Goal: Task Accomplishment & Management: Use online tool/utility

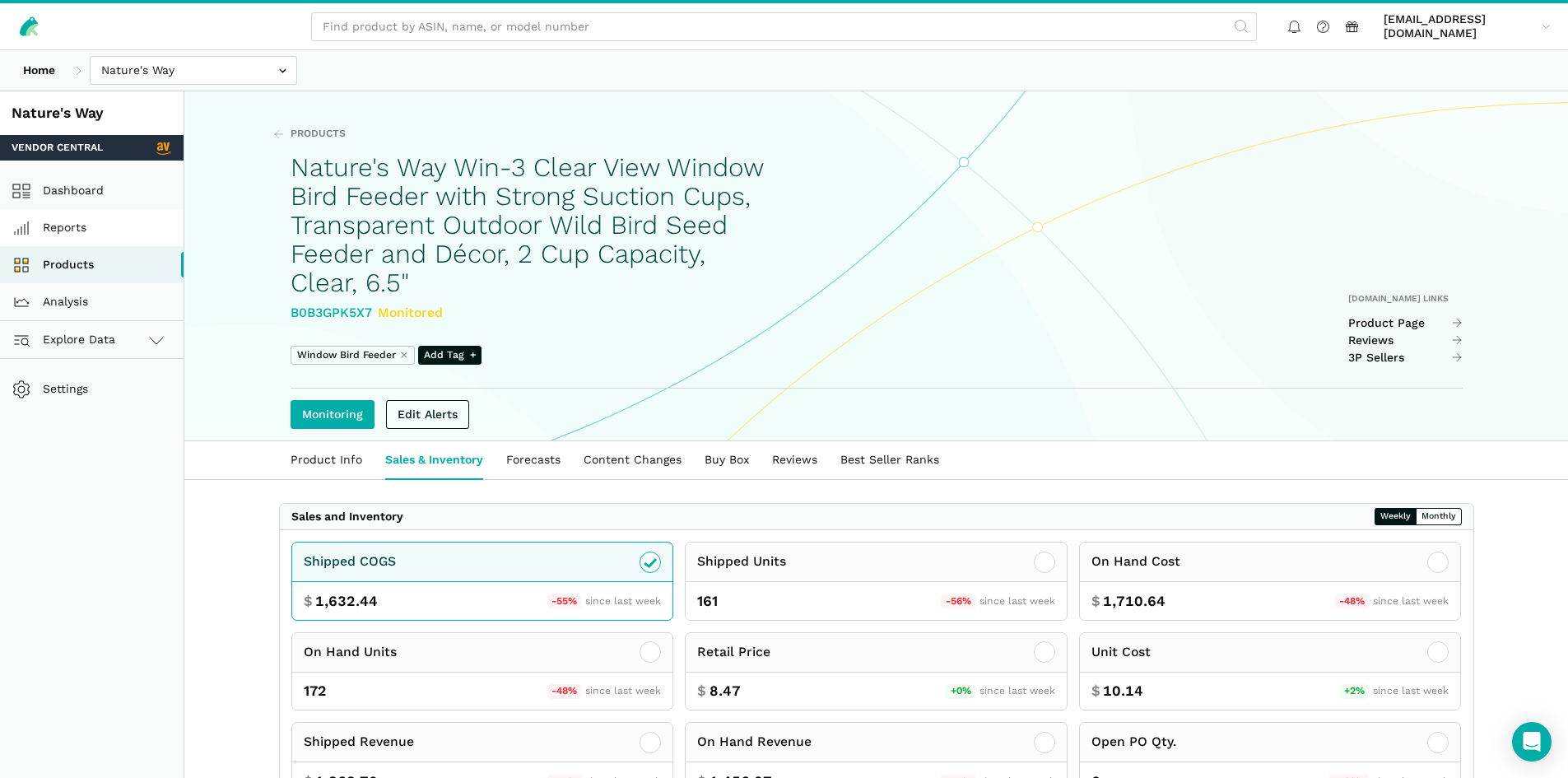
scroll to position [82, 0]
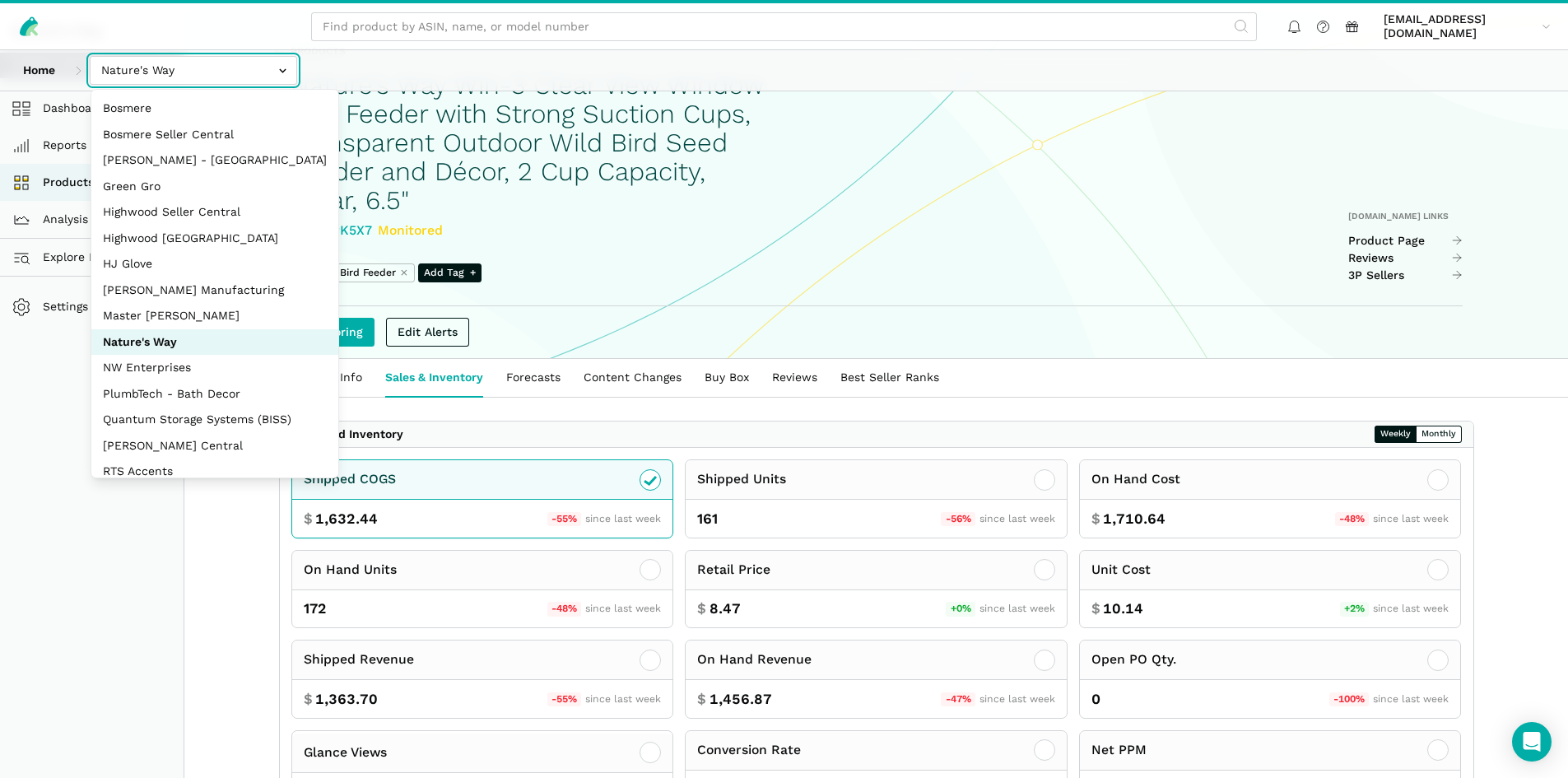
click at [201, 71] on input "text" at bounding box center [194, 71] width 207 height 29
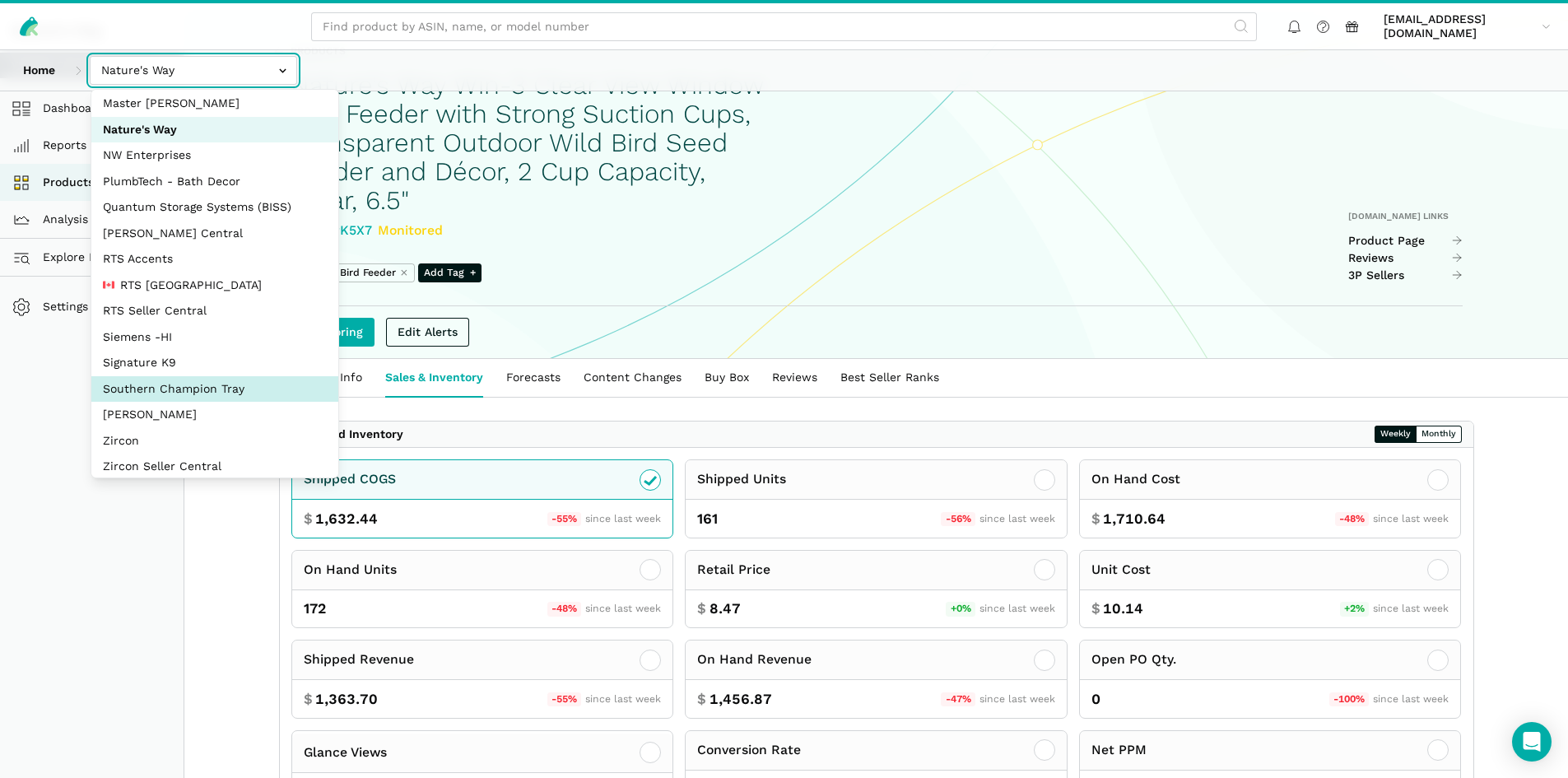
scroll to position [220, 0]
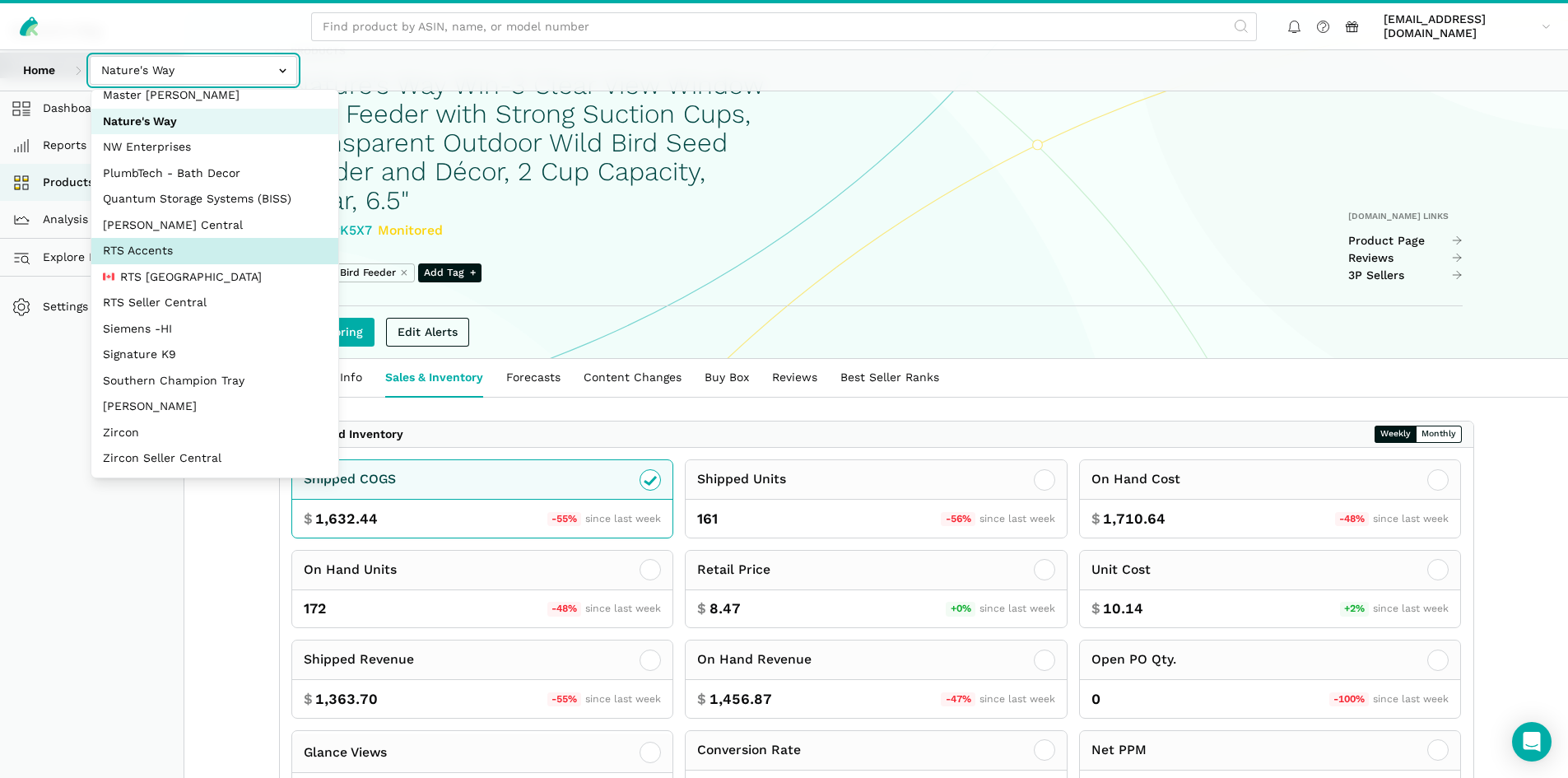
select select "DPHNLGULfjdmZCda3GrCfans"
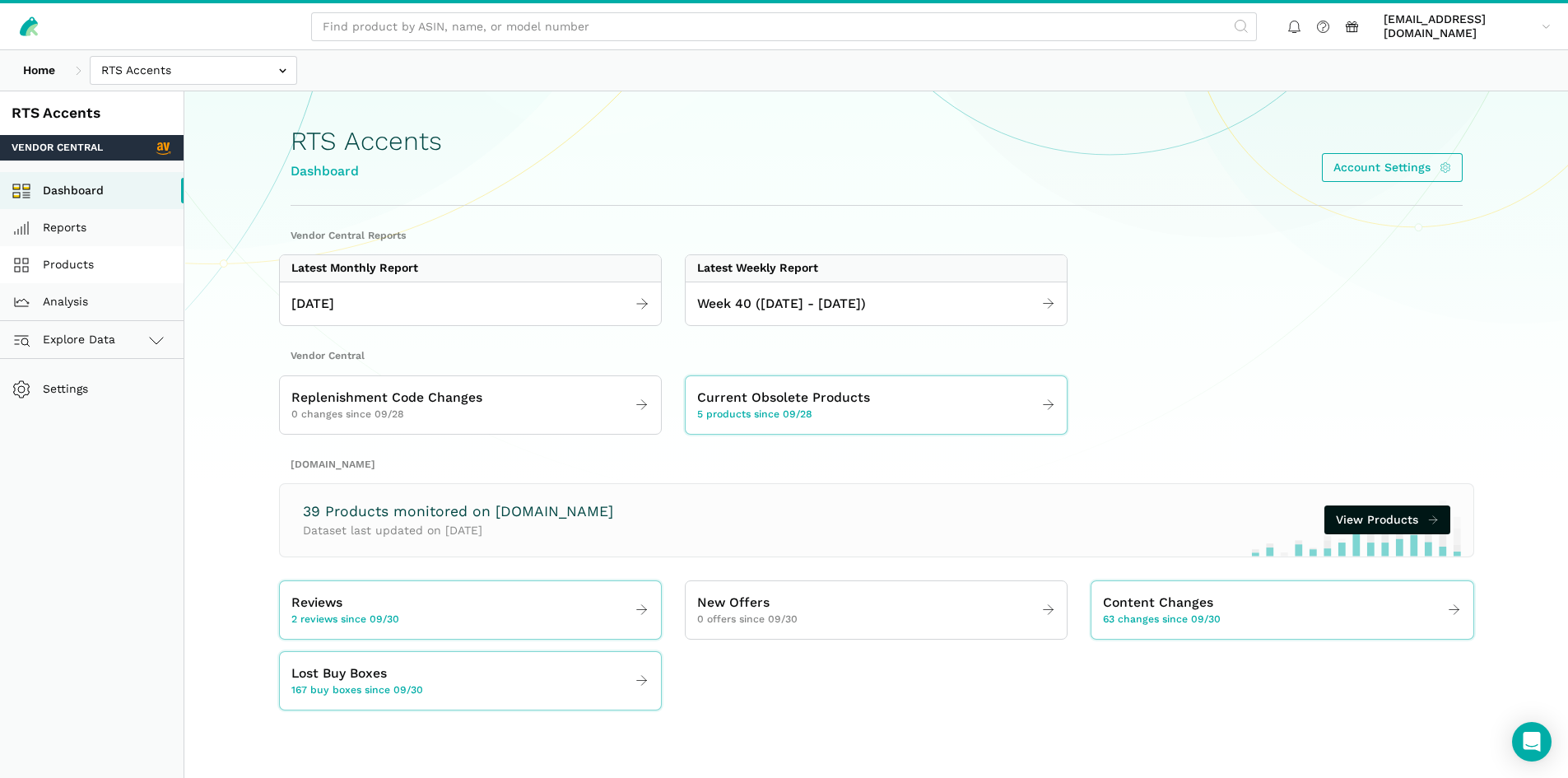
click at [89, 255] on link "Products" at bounding box center [92, 264] width 184 height 37
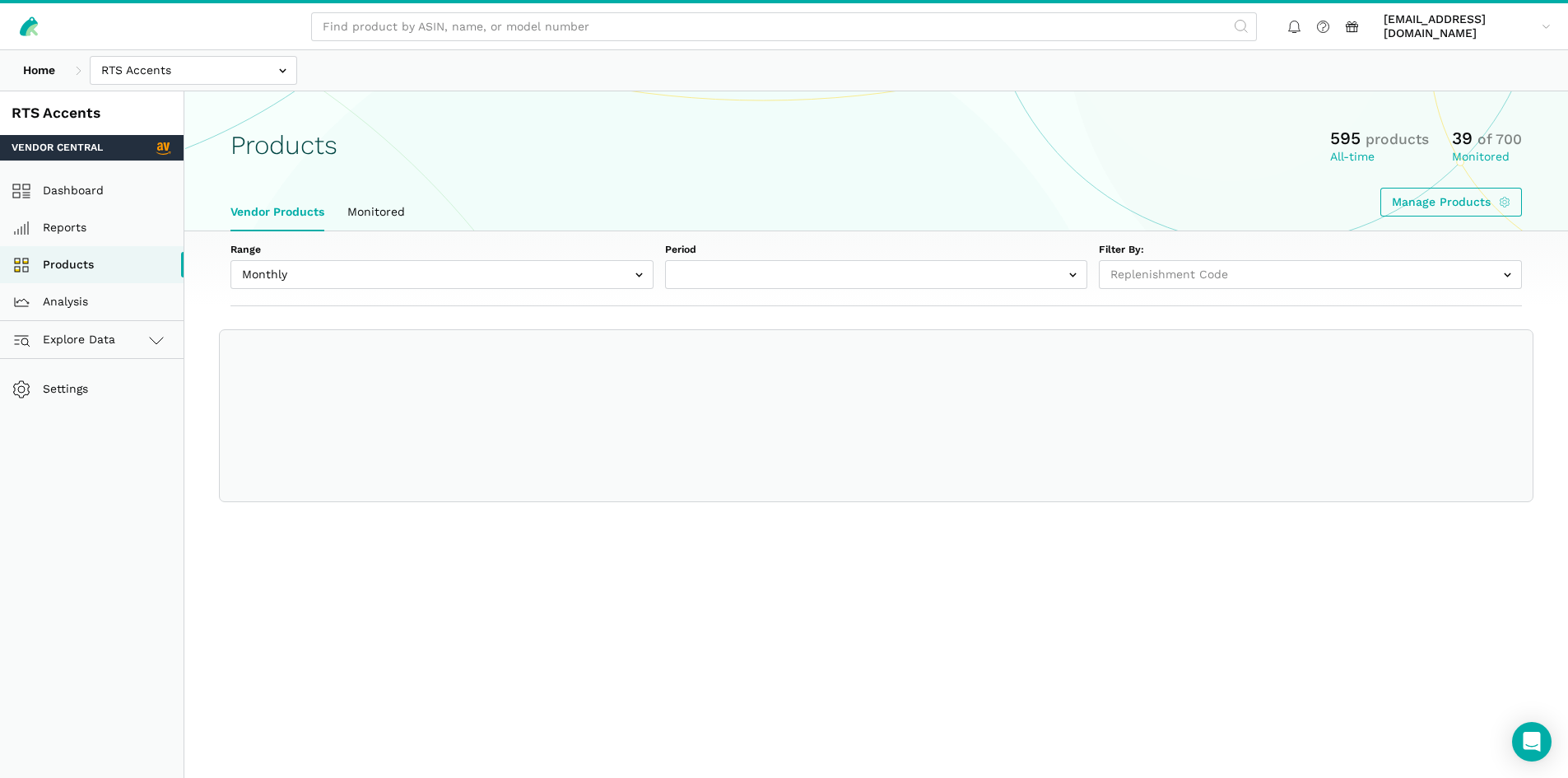
select select
select select "Monthly|[DATE]"
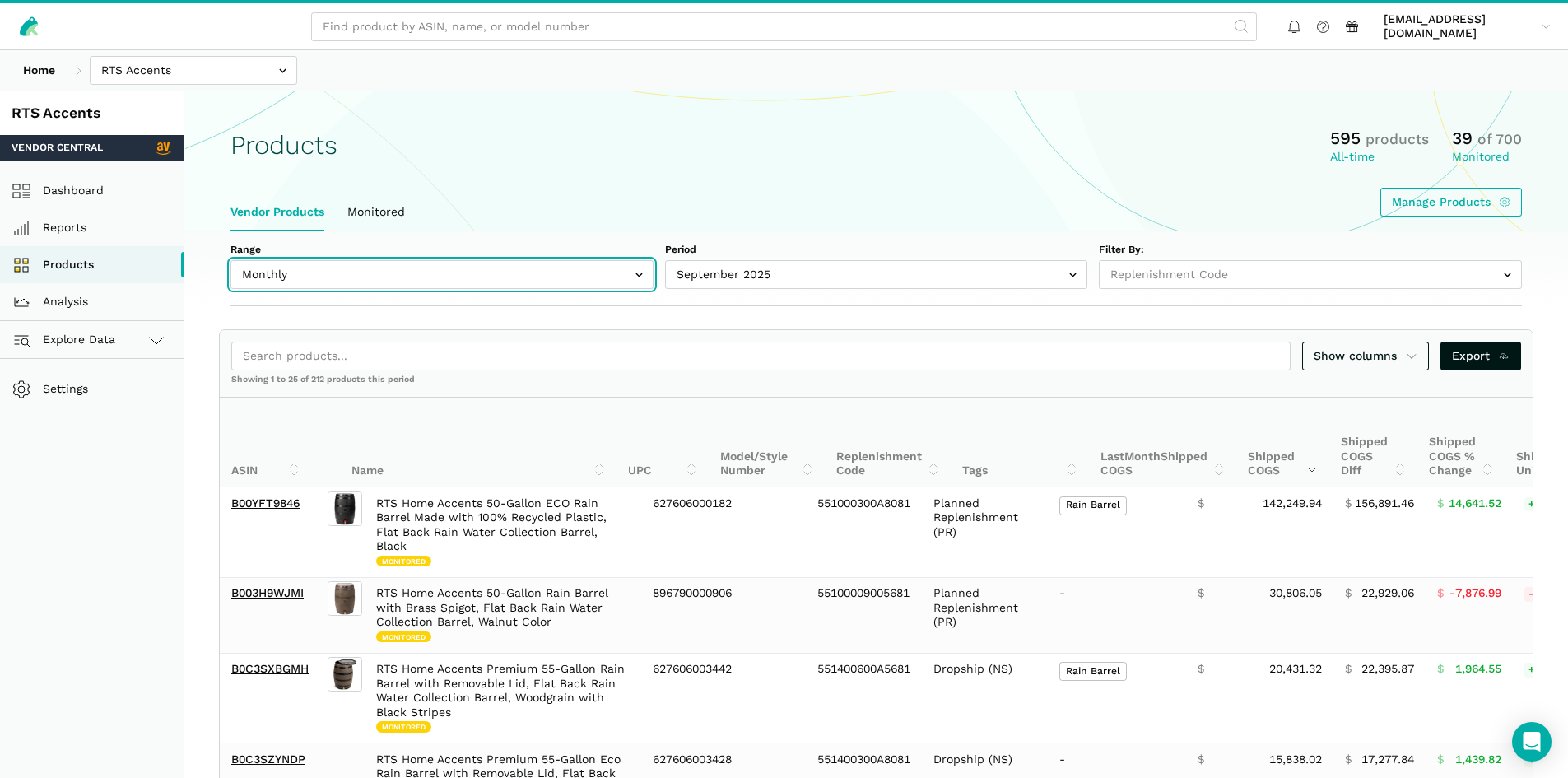
click at [610, 264] on input "text" at bounding box center [441, 275] width 423 height 29
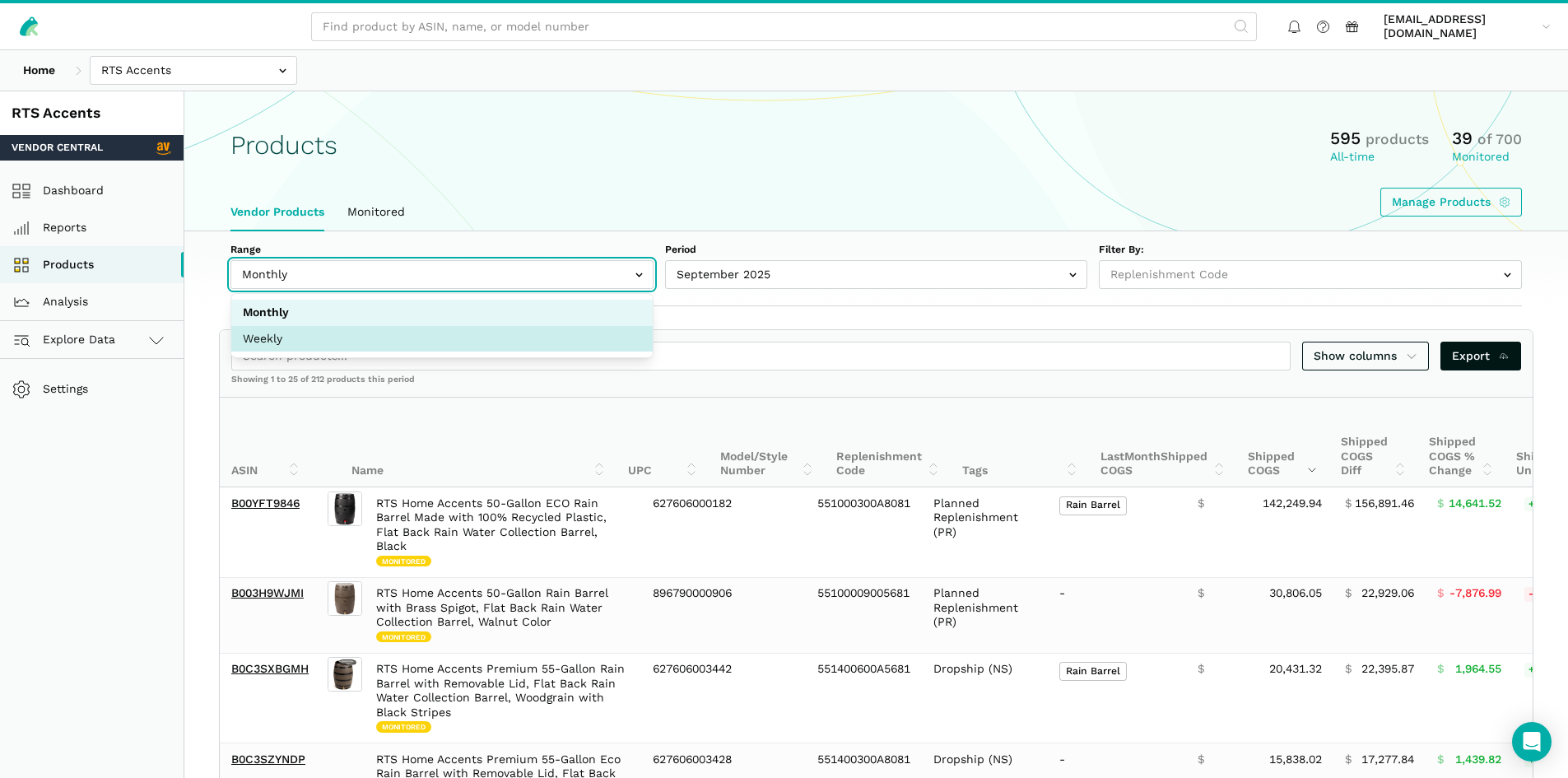
select select "Weekly"
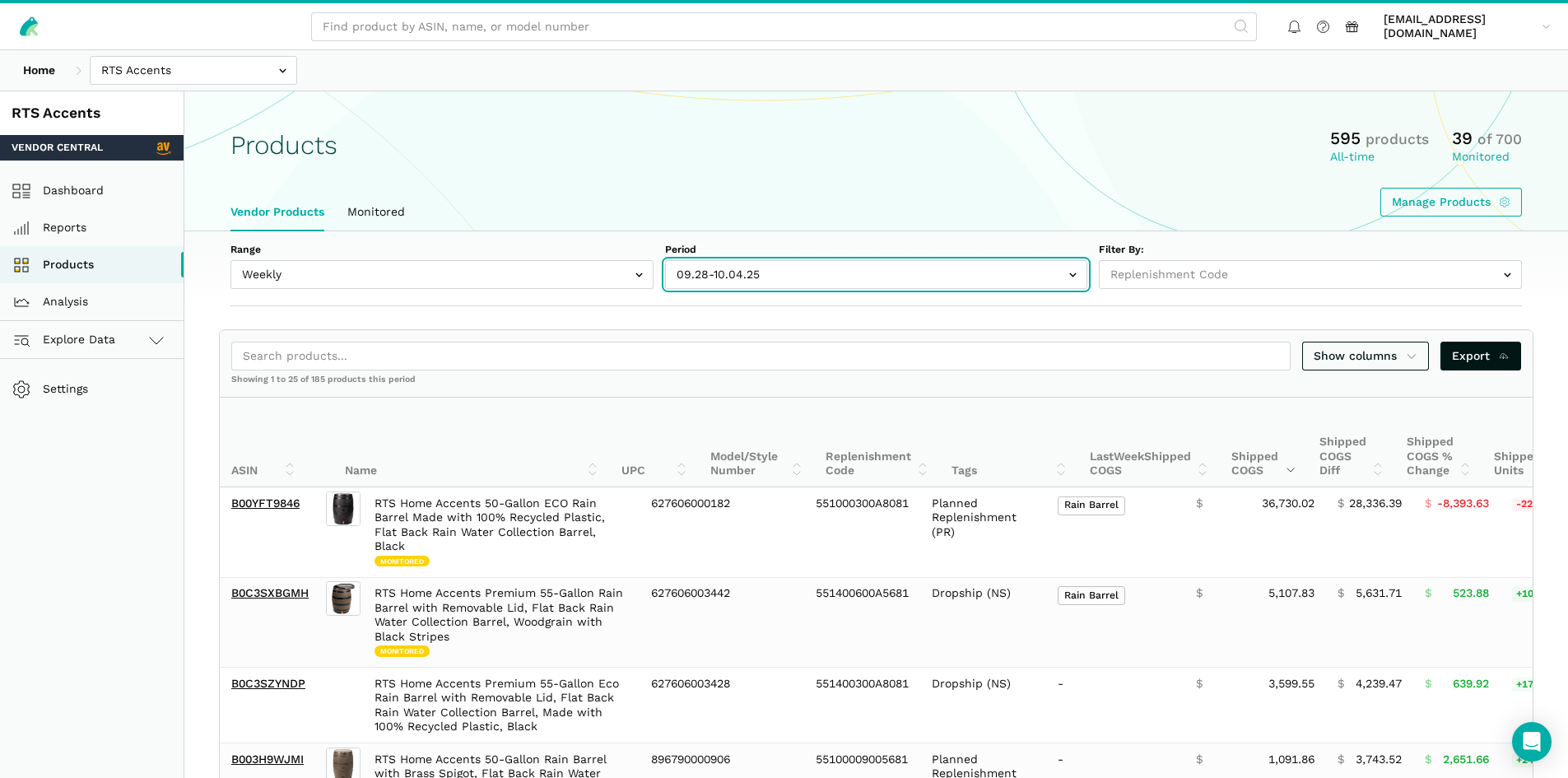
click at [744, 284] on input "text" at bounding box center [876, 275] width 423 height 29
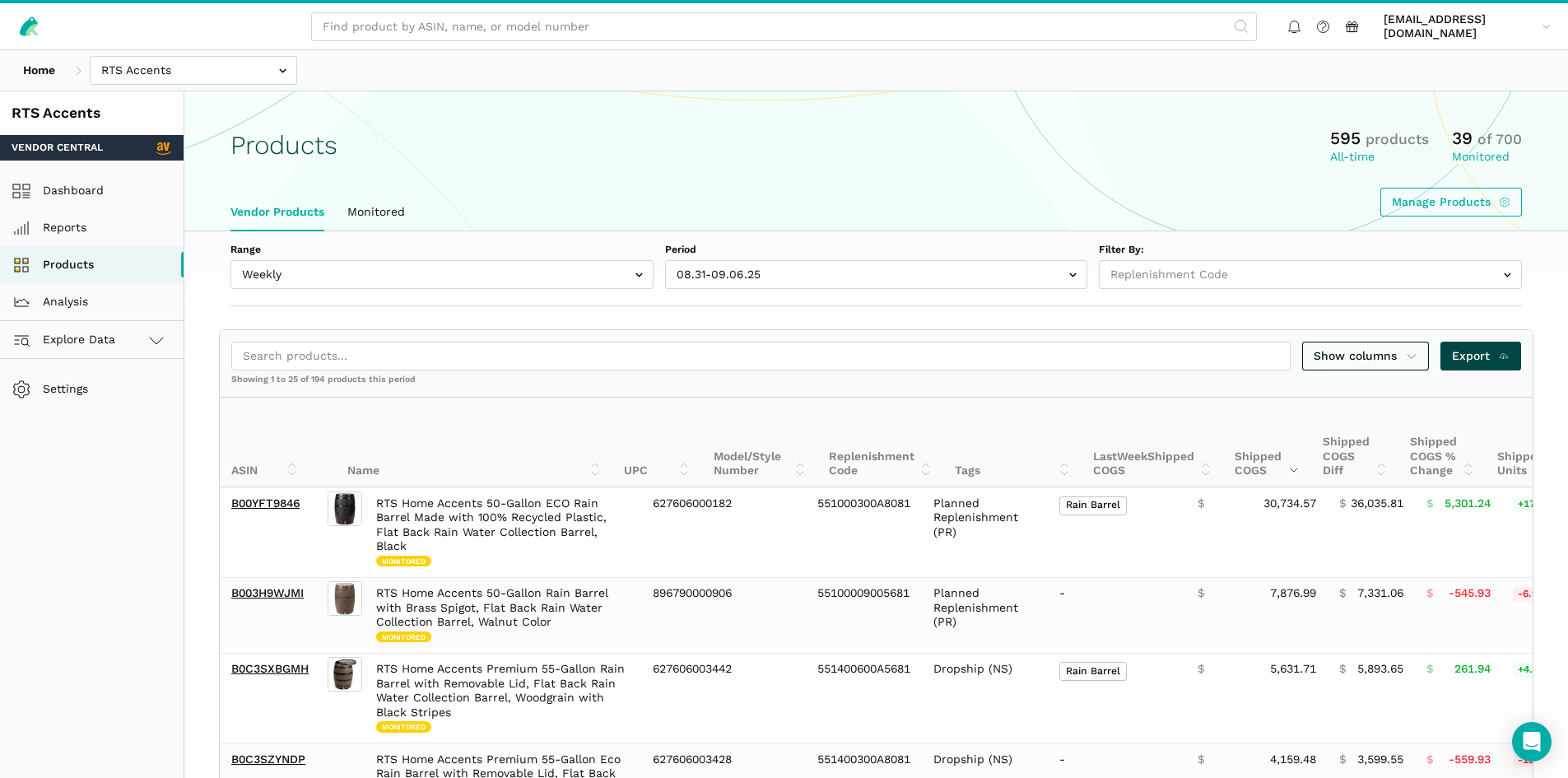
click at [1486, 353] on span "Export" at bounding box center [1481, 356] width 58 height 17
drag, startPoint x: 1014, startPoint y: 197, endPoint x: 944, endPoint y: 201, distance: 70.1
click at [1014, 197] on ul "Vendor Products Monitored" at bounding box center [876, 213] width 1314 height 38
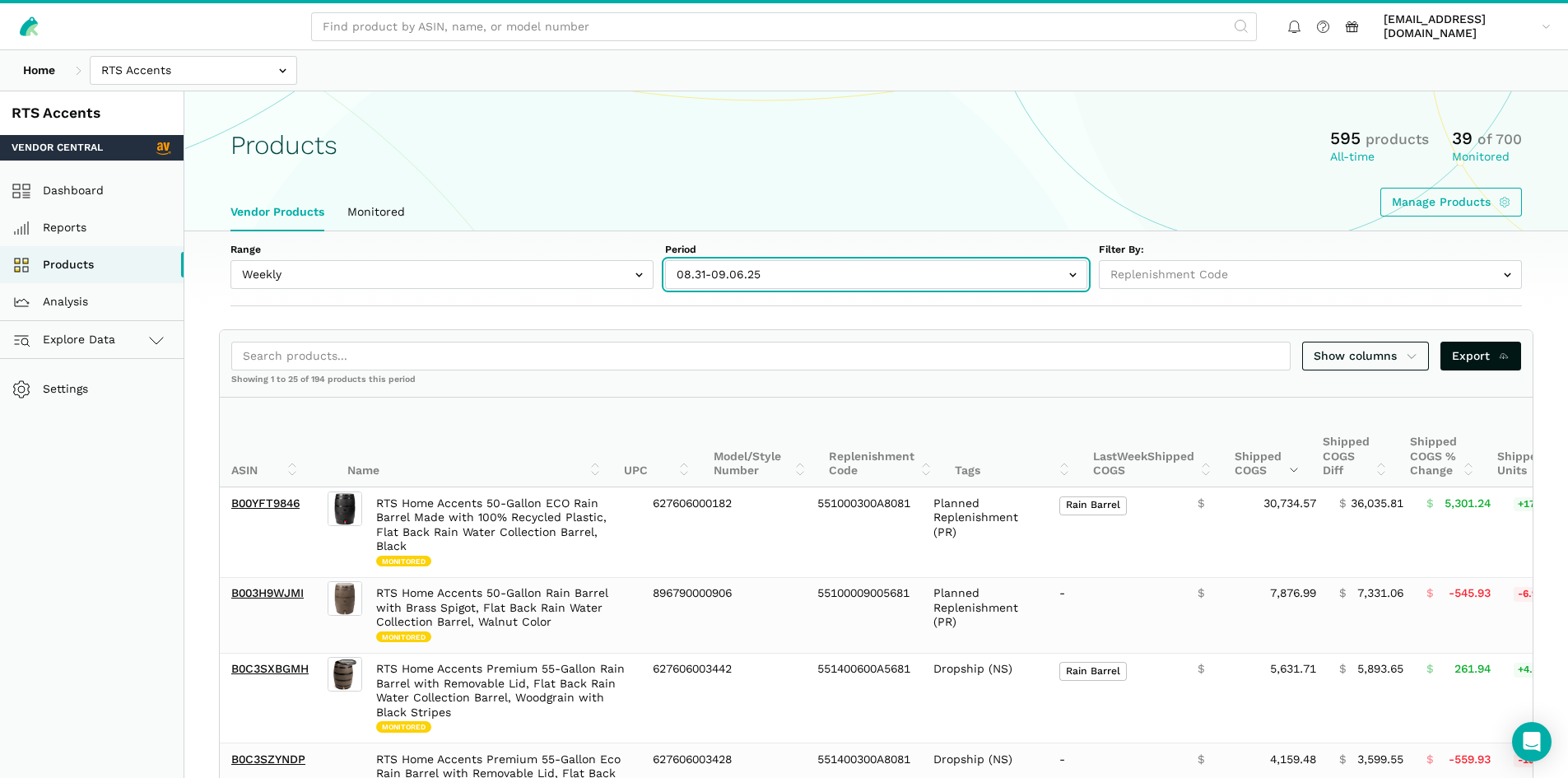
click at [728, 264] on input "text" at bounding box center [876, 275] width 423 height 29
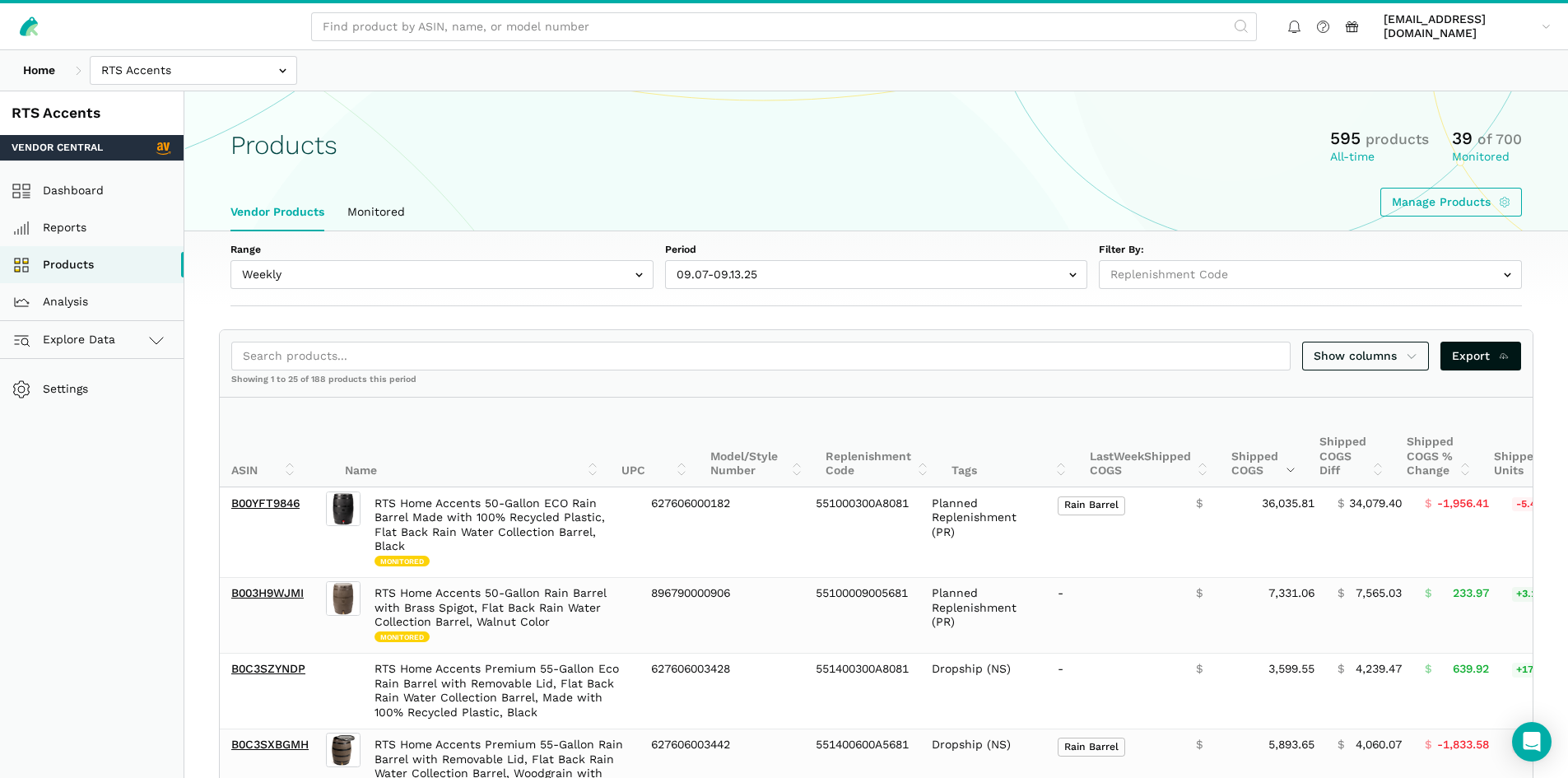
drag, startPoint x: 1108, startPoint y: 177, endPoint x: 1131, endPoint y: 184, distance: 24.0
click at [1108, 177] on div "Products 595 products All-time 39 of 700 Monitored Manage Products" at bounding box center [876, 171] width 1383 height 90
click at [1468, 358] on span "Export" at bounding box center [1481, 356] width 58 height 17
click at [947, 205] on ul "Vendor Products Monitored" at bounding box center [876, 213] width 1314 height 38
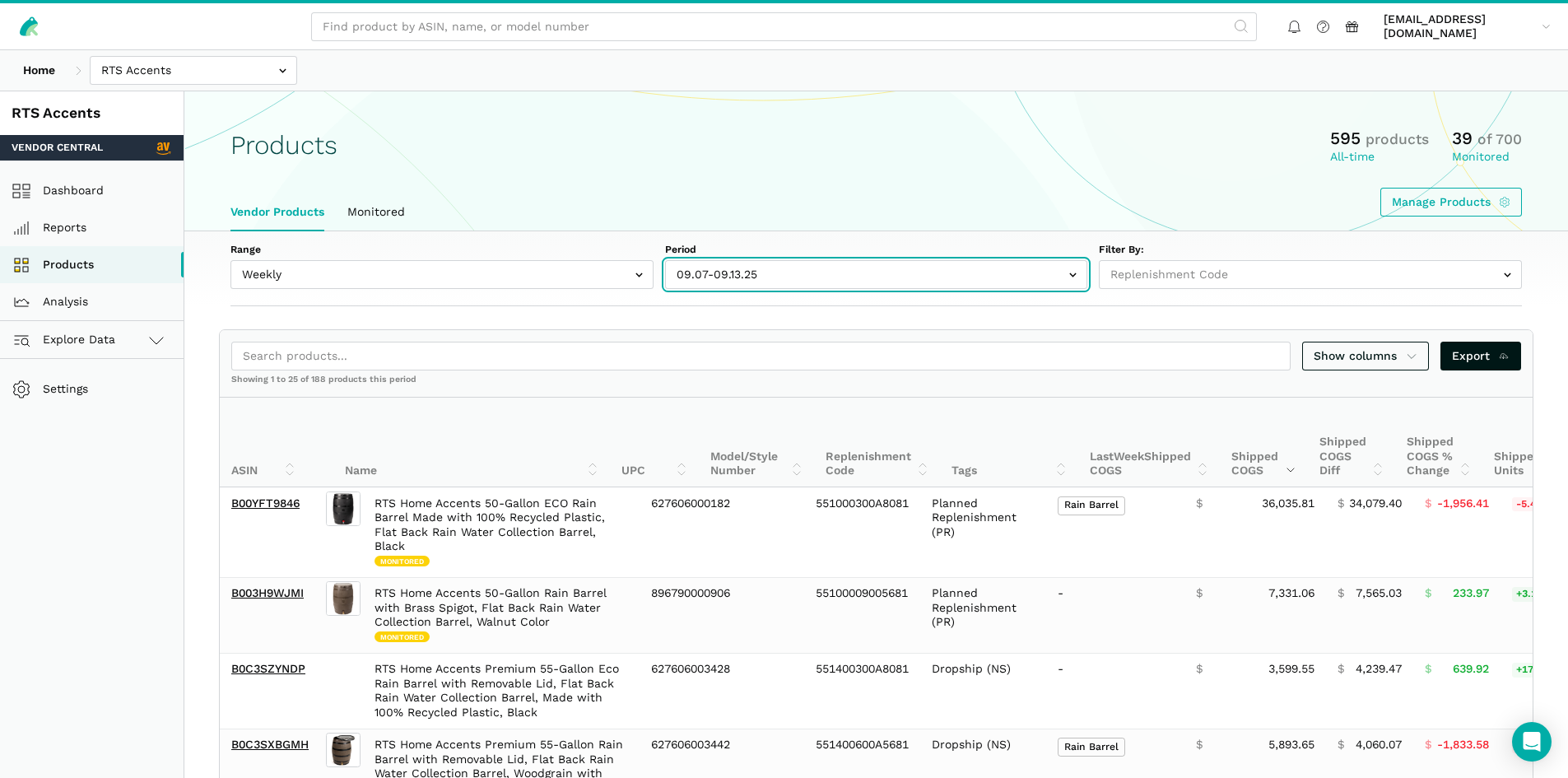
click at [769, 270] on input "text" at bounding box center [876, 275] width 423 height 29
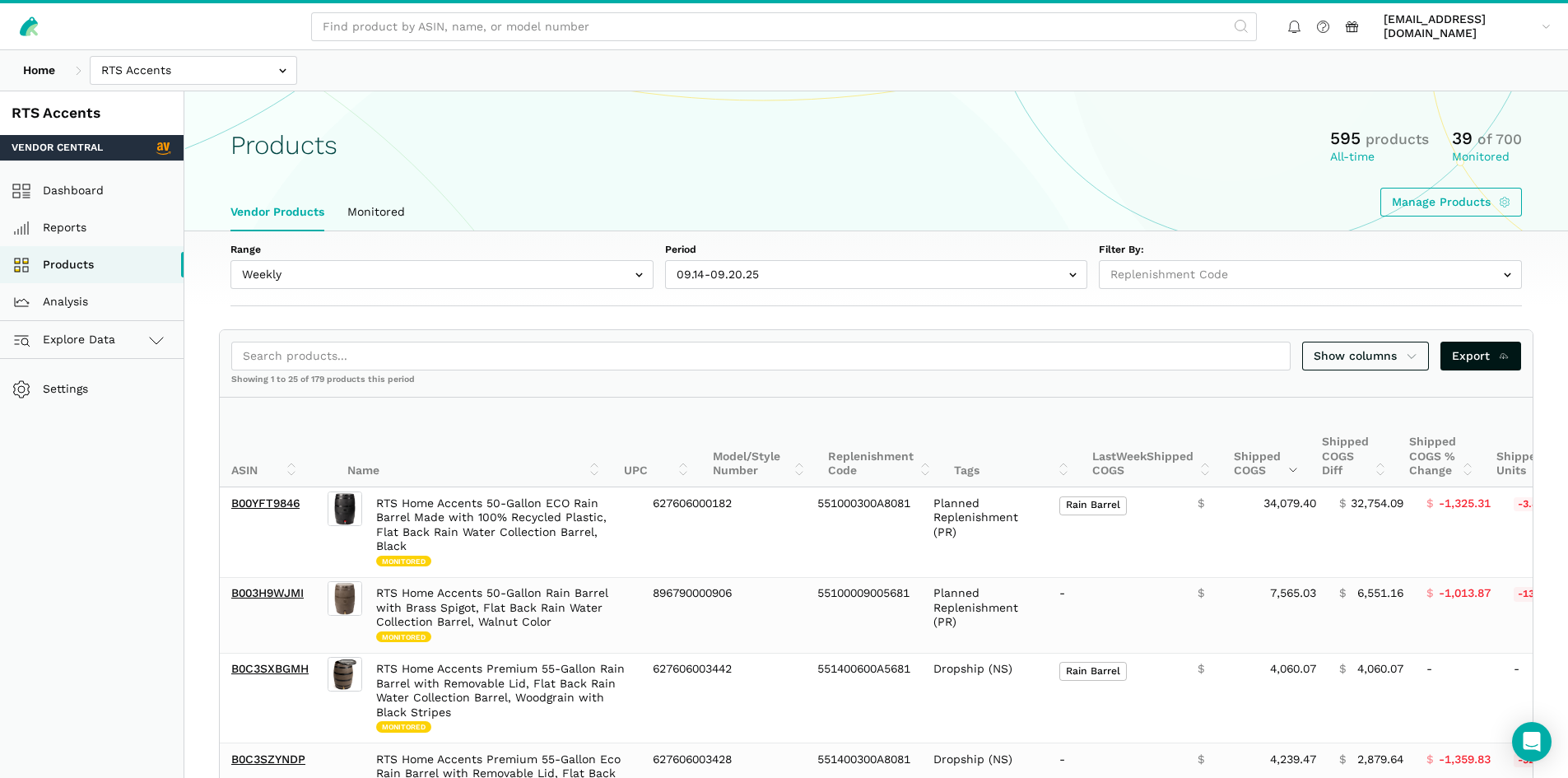
click at [860, 187] on div "Manage Products" at bounding box center [875, 202] width 1291 height 29
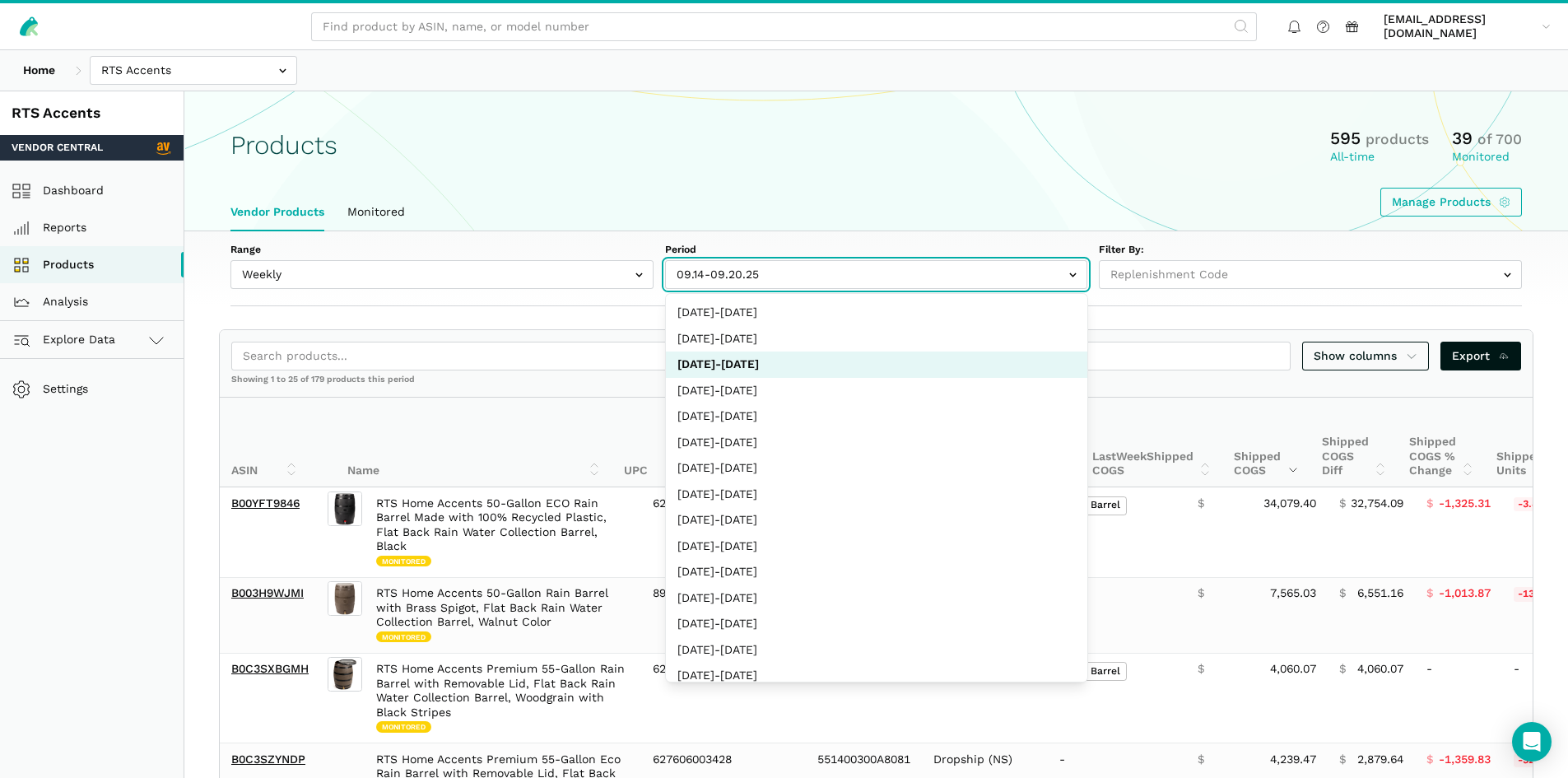
click at [738, 263] on input "text" at bounding box center [876, 275] width 423 height 29
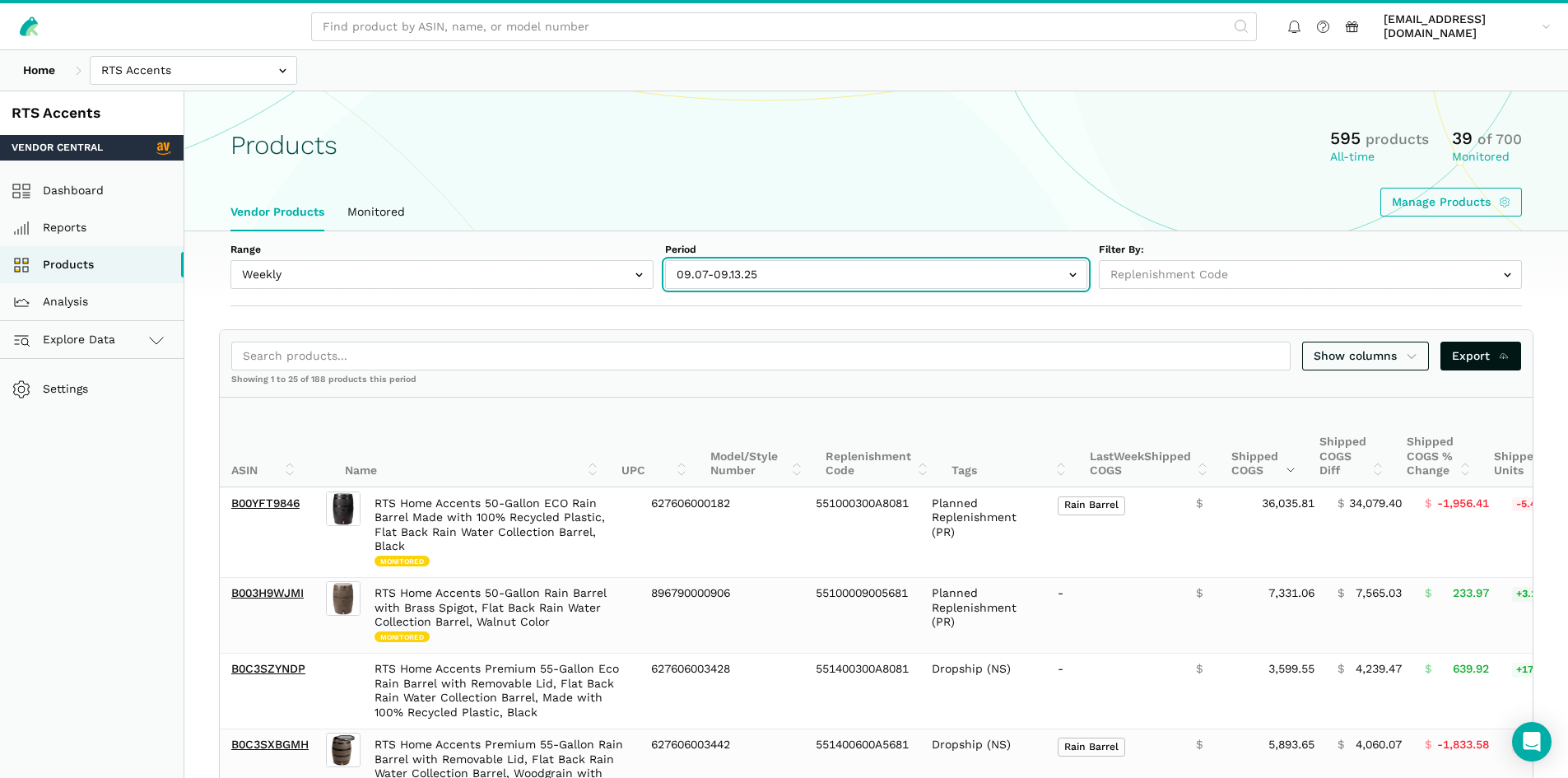
click at [736, 278] on input "text" at bounding box center [876, 275] width 423 height 29
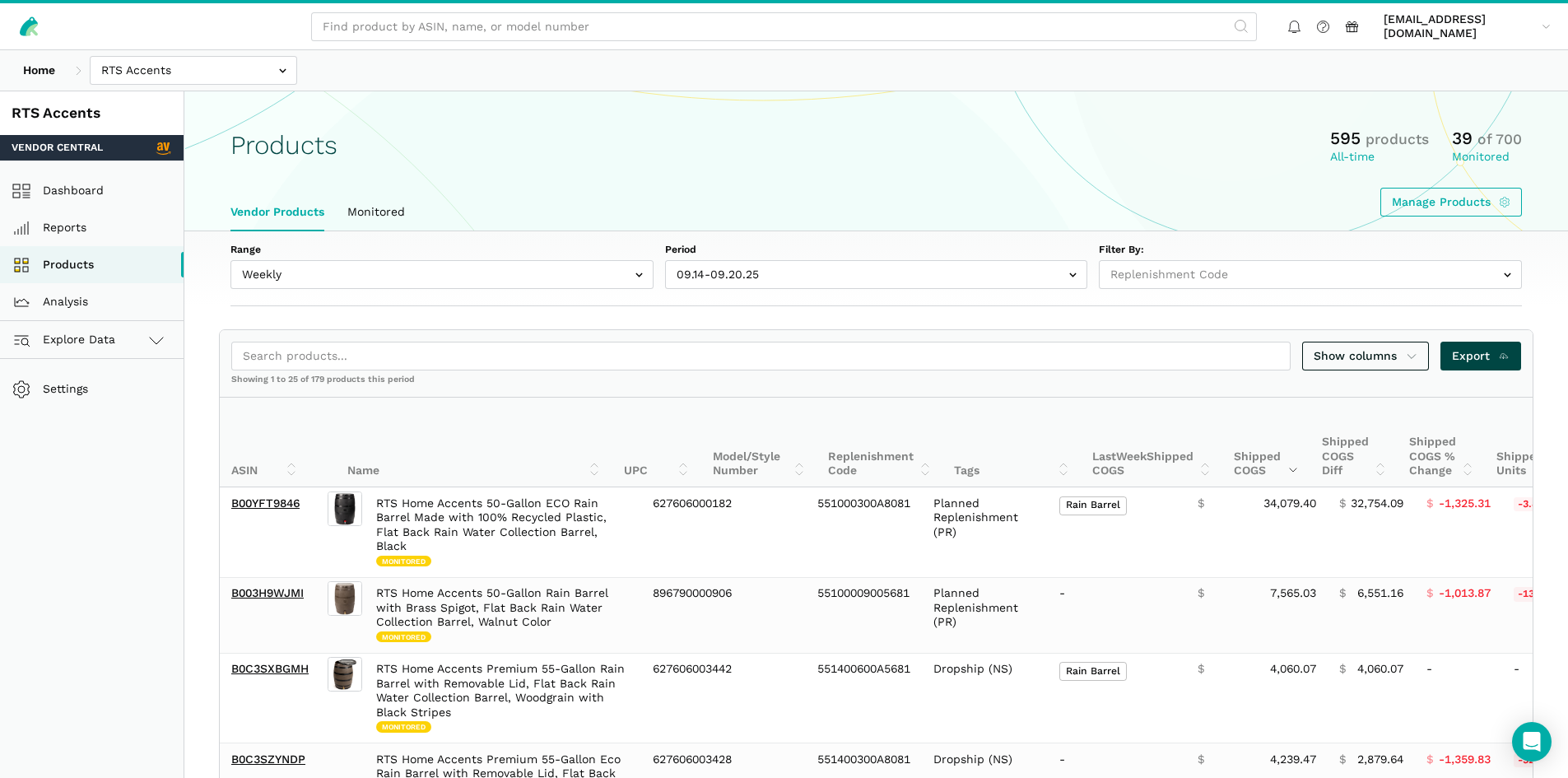
click at [1494, 355] on span "Export" at bounding box center [1481, 356] width 58 height 17
click at [970, 184] on div "Products 595 products All-time 39 of 700 Monitored Manage Products" at bounding box center [876, 171] width 1383 height 90
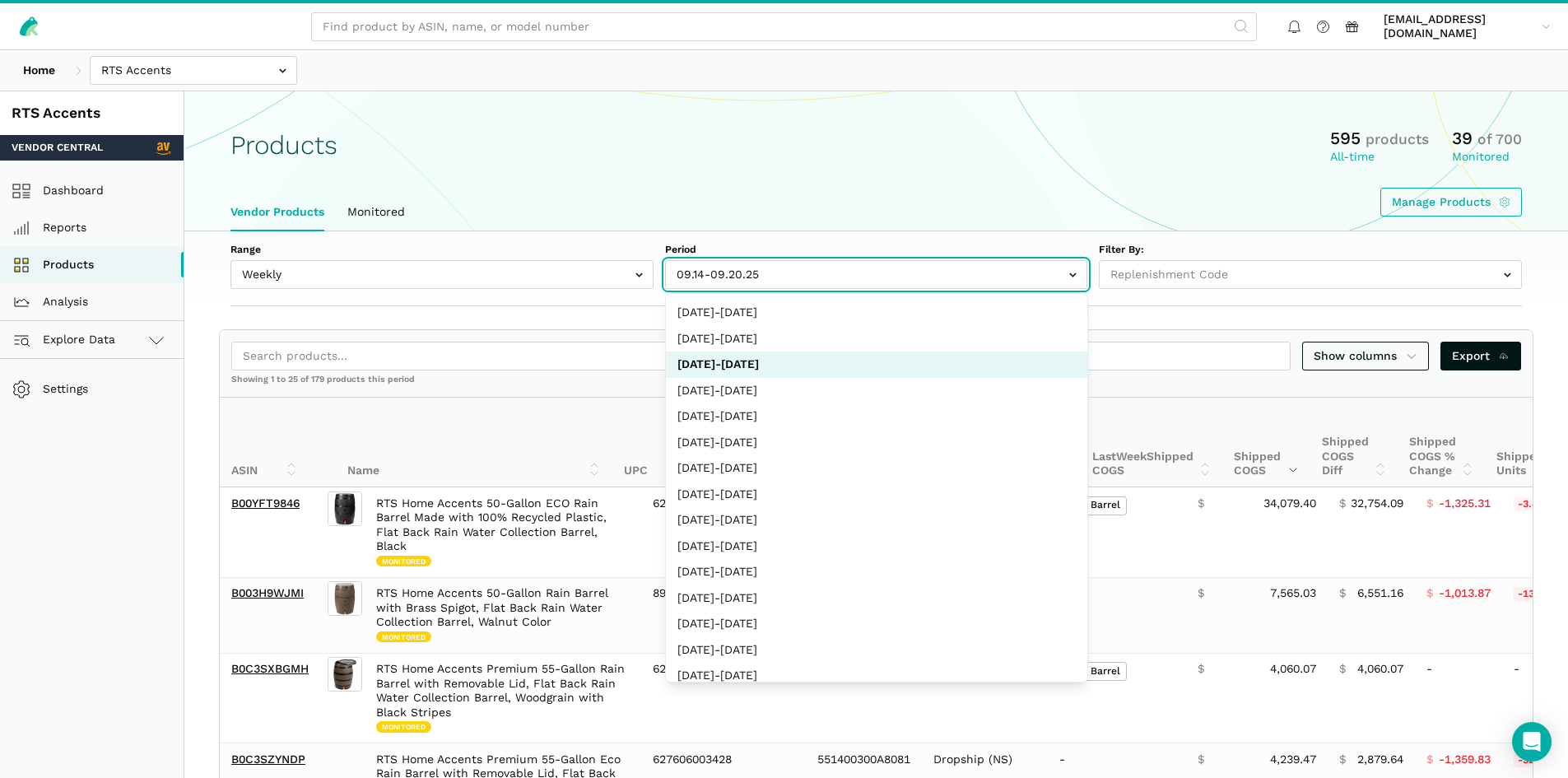
click at [777, 279] on input "text" at bounding box center [876, 275] width 423 height 29
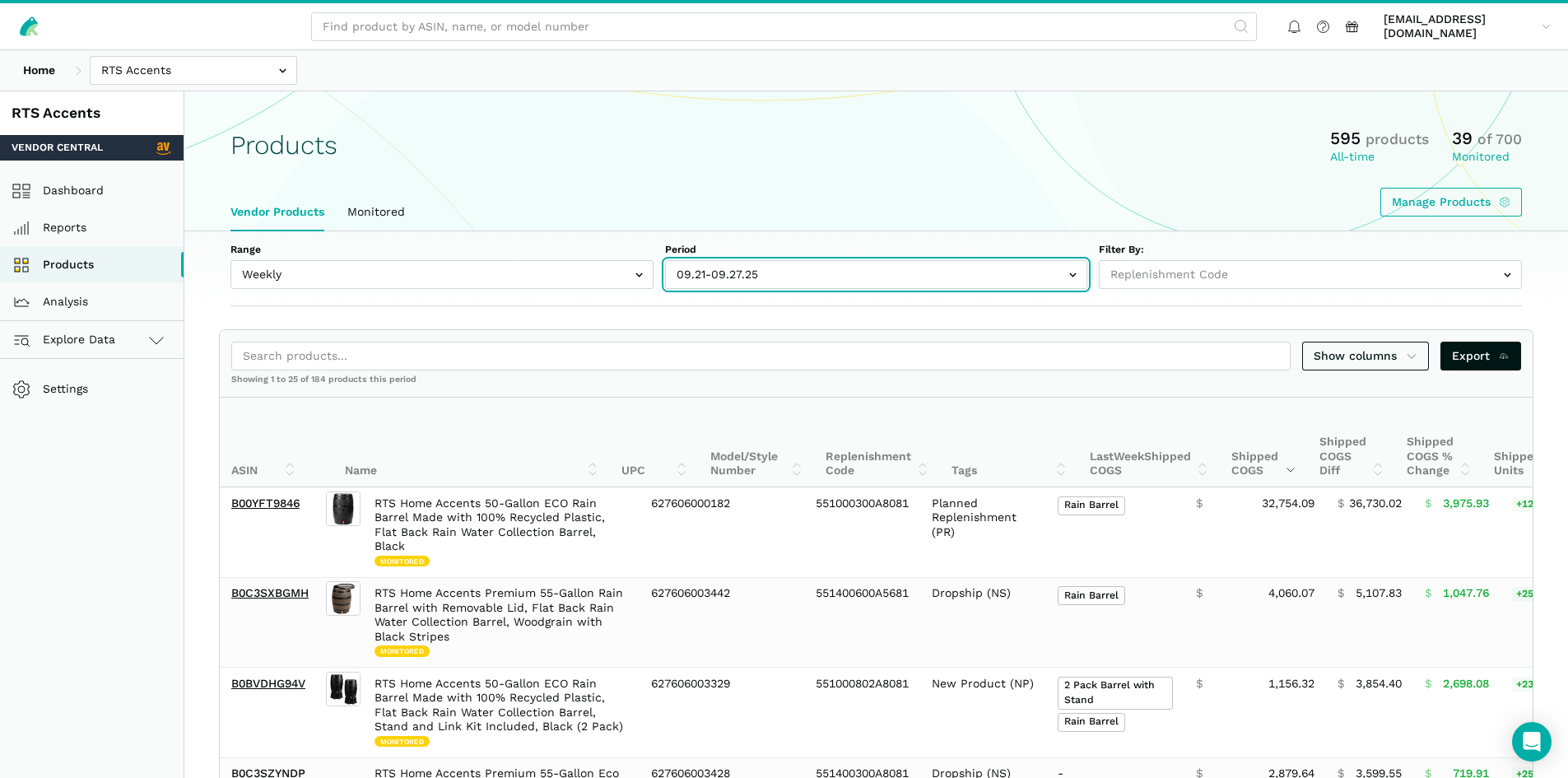
click at [801, 267] on input "text" at bounding box center [876, 275] width 423 height 29
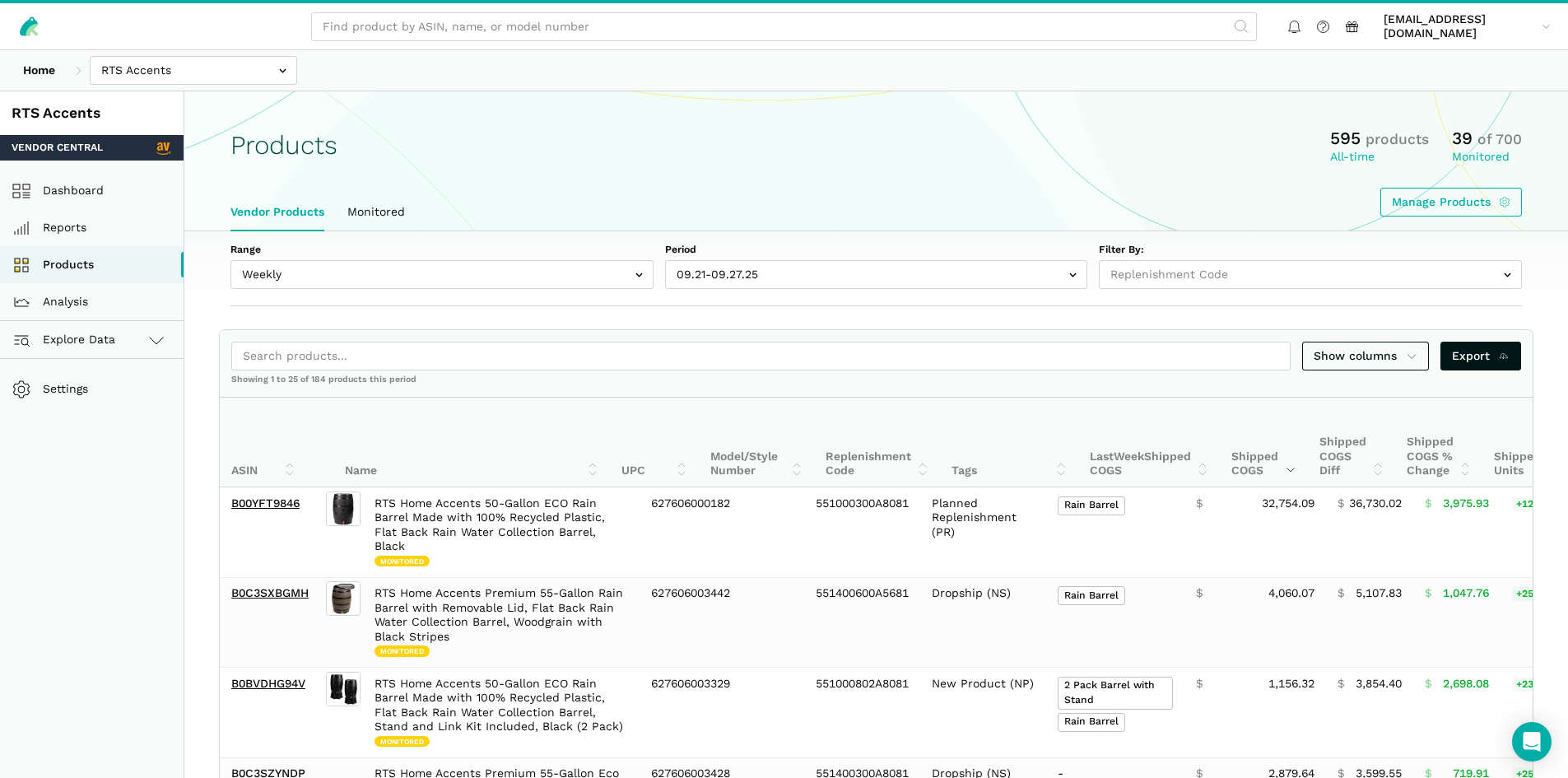
click at [801, 215] on ul "Vendor Products Monitored" at bounding box center [876, 213] width 1314 height 38
click at [1469, 357] on span "Export" at bounding box center [1481, 356] width 58 height 17
drag, startPoint x: 1262, startPoint y: 11, endPoint x: 1229, endPoint y: 20, distance: 34.2
click at [1262, 11] on div "aroumonada@wmciinc.com aroumona...iinc.com Settings Team Settings Log out" at bounding box center [784, 26] width 1568 height 46
drag, startPoint x: 985, startPoint y: 208, endPoint x: 971, endPoint y: 211, distance: 14.3
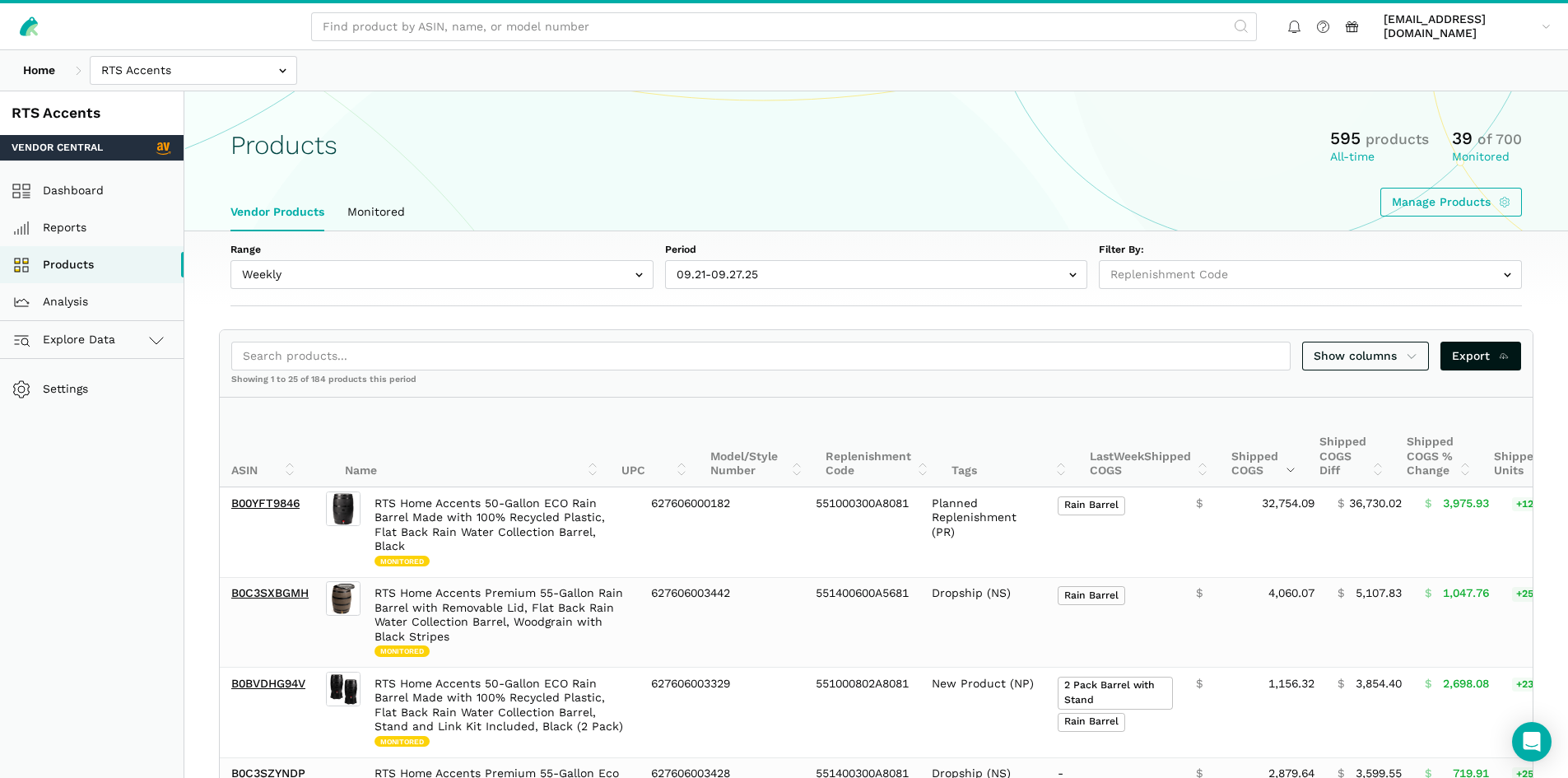
click at [985, 208] on ul "Vendor Products Monitored" at bounding box center [876, 213] width 1314 height 38
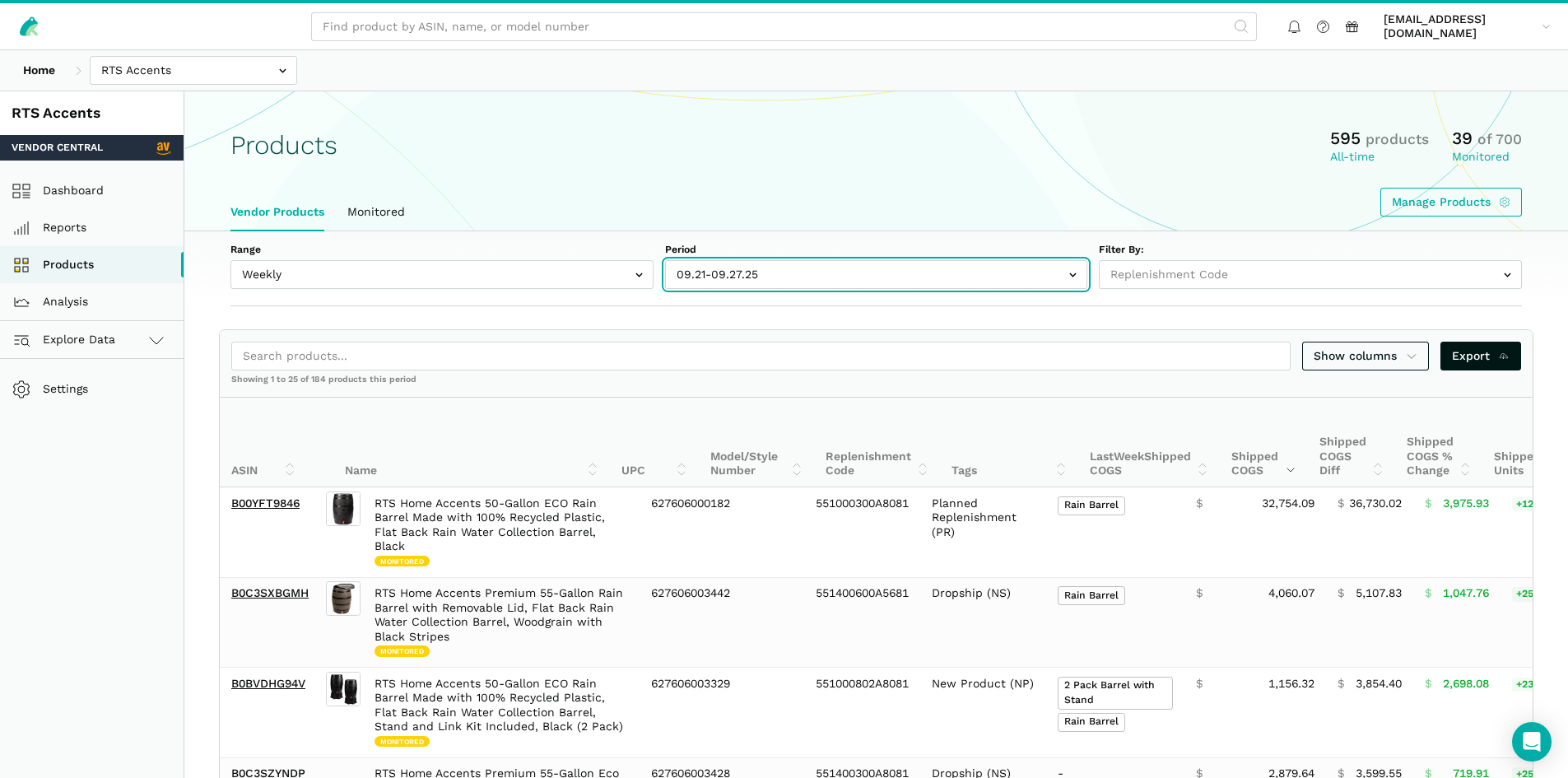
click at [810, 279] on input "text" at bounding box center [876, 275] width 423 height 29
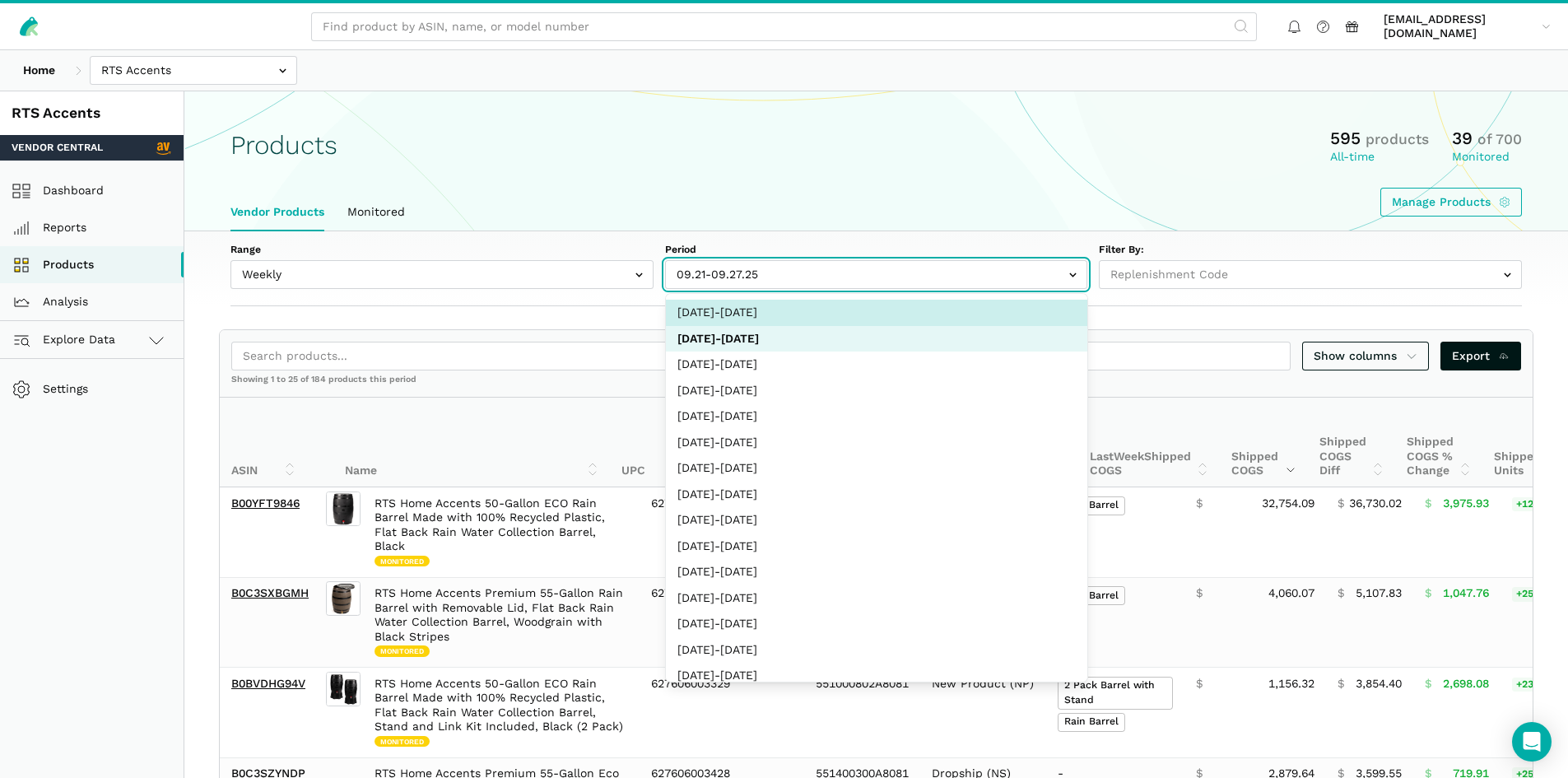
select select "Weekly|2025-09-28"
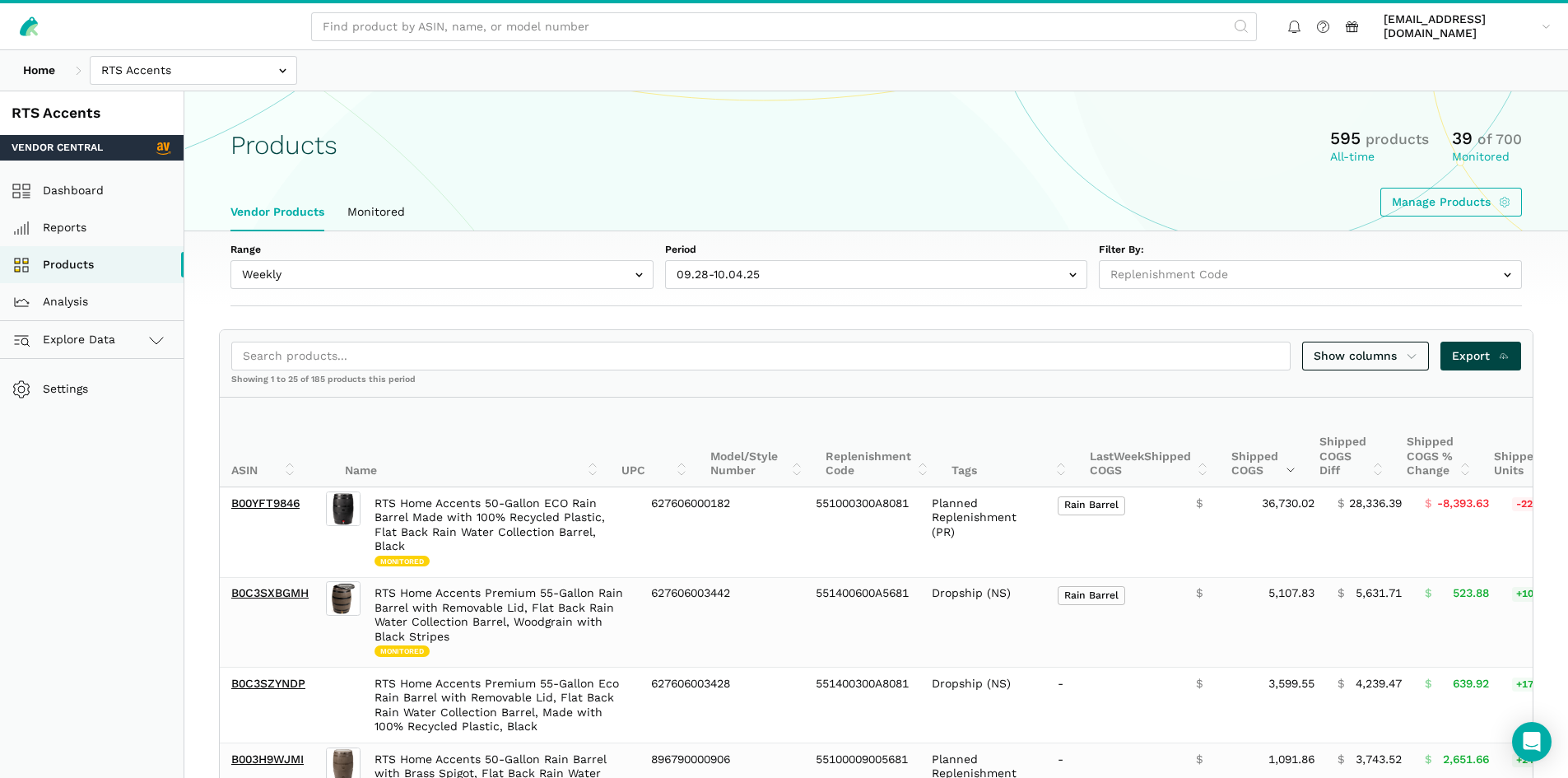
click at [1475, 350] on span "Export" at bounding box center [1481, 356] width 58 height 17
drag, startPoint x: 1041, startPoint y: 135, endPoint x: 902, endPoint y: 135, distance: 139.0
click at [1041, 135] on div "Products 595 products All-time 39 of 700 Monitored" at bounding box center [875, 146] width 1291 height 38
click at [145, 47] on div "aroumonada@wmciinc.com aroumona...iinc.com Settings Team Settings Log out" at bounding box center [784, 26] width 1568 height 46
click at [152, 65] on input "text" at bounding box center [194, 71] width 207 height 29
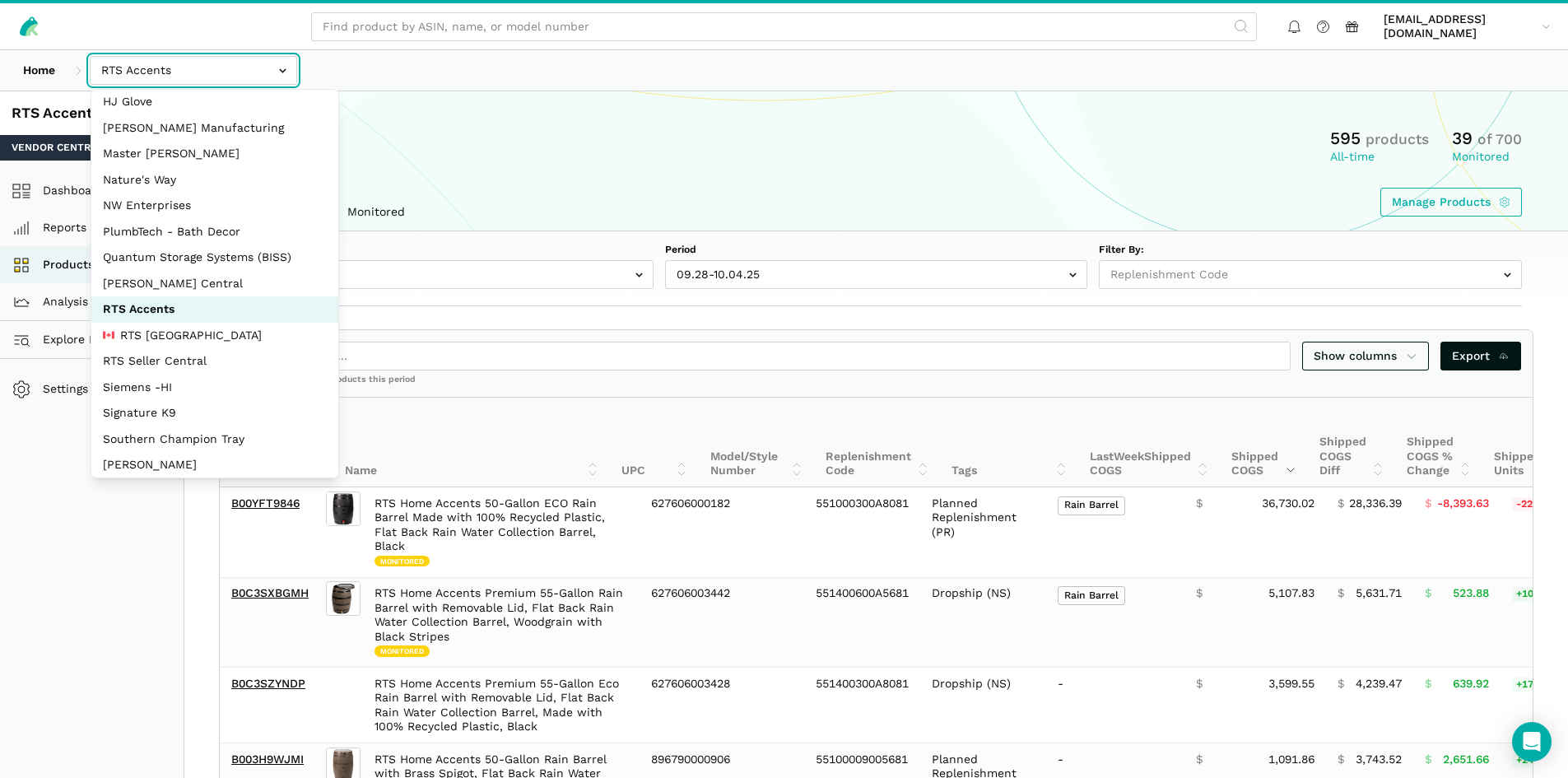
scroll to position [220, 0]
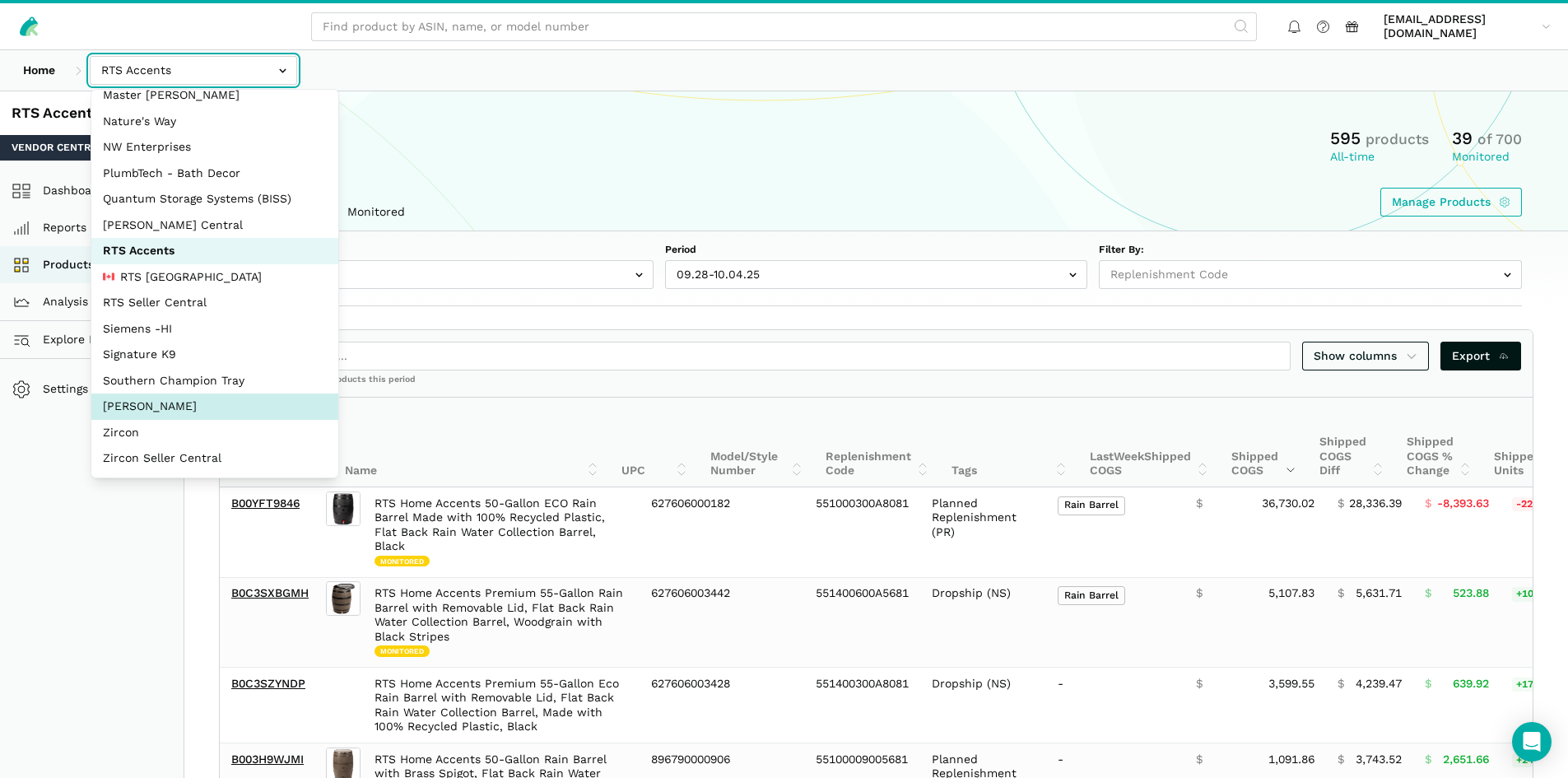
select select "5moWWUoXWPPauPLKpEqKhGJ3"
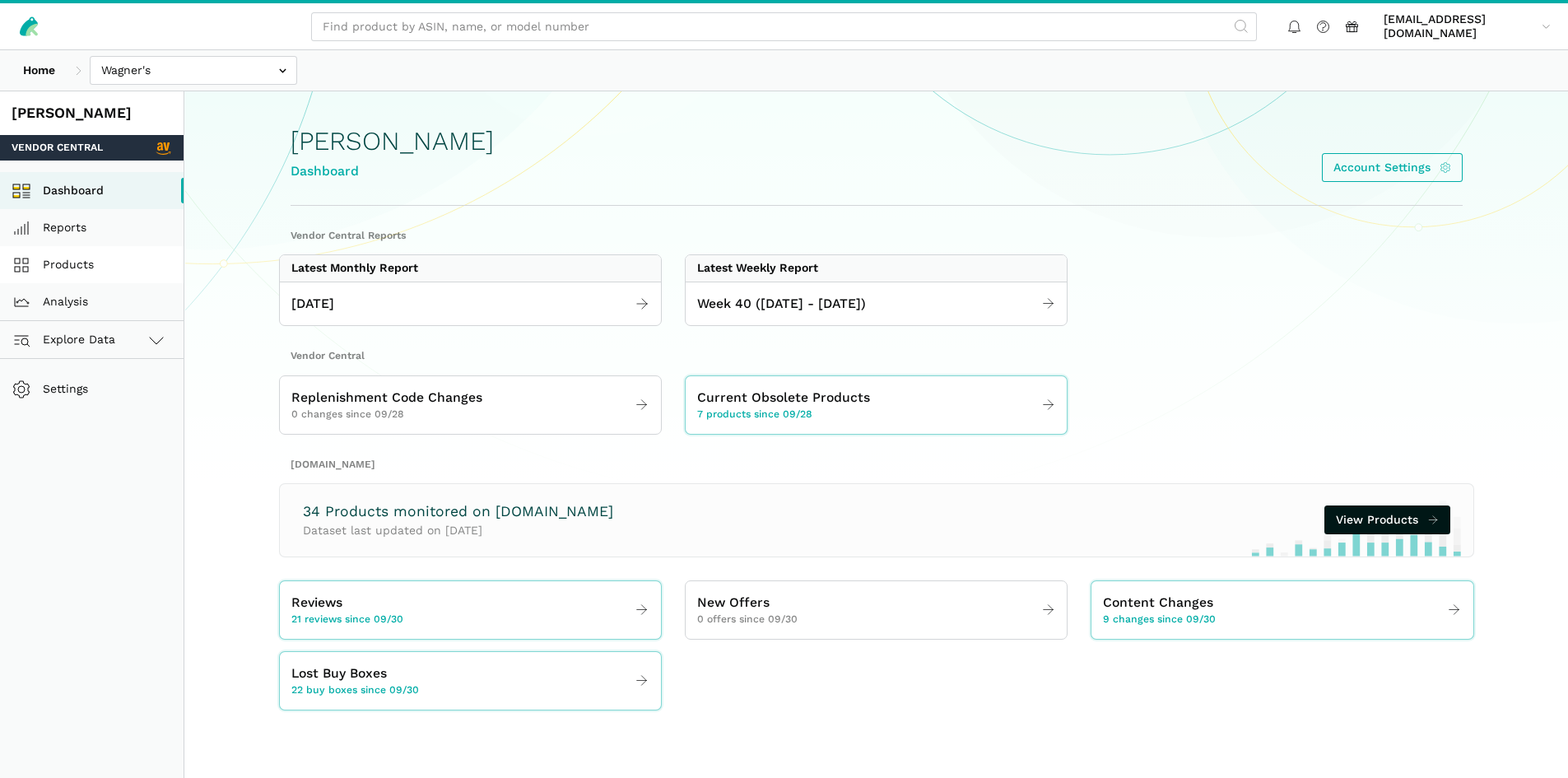
click at [90, 269] on link "Products" at bounding box center [92, 264] width 184 height 37
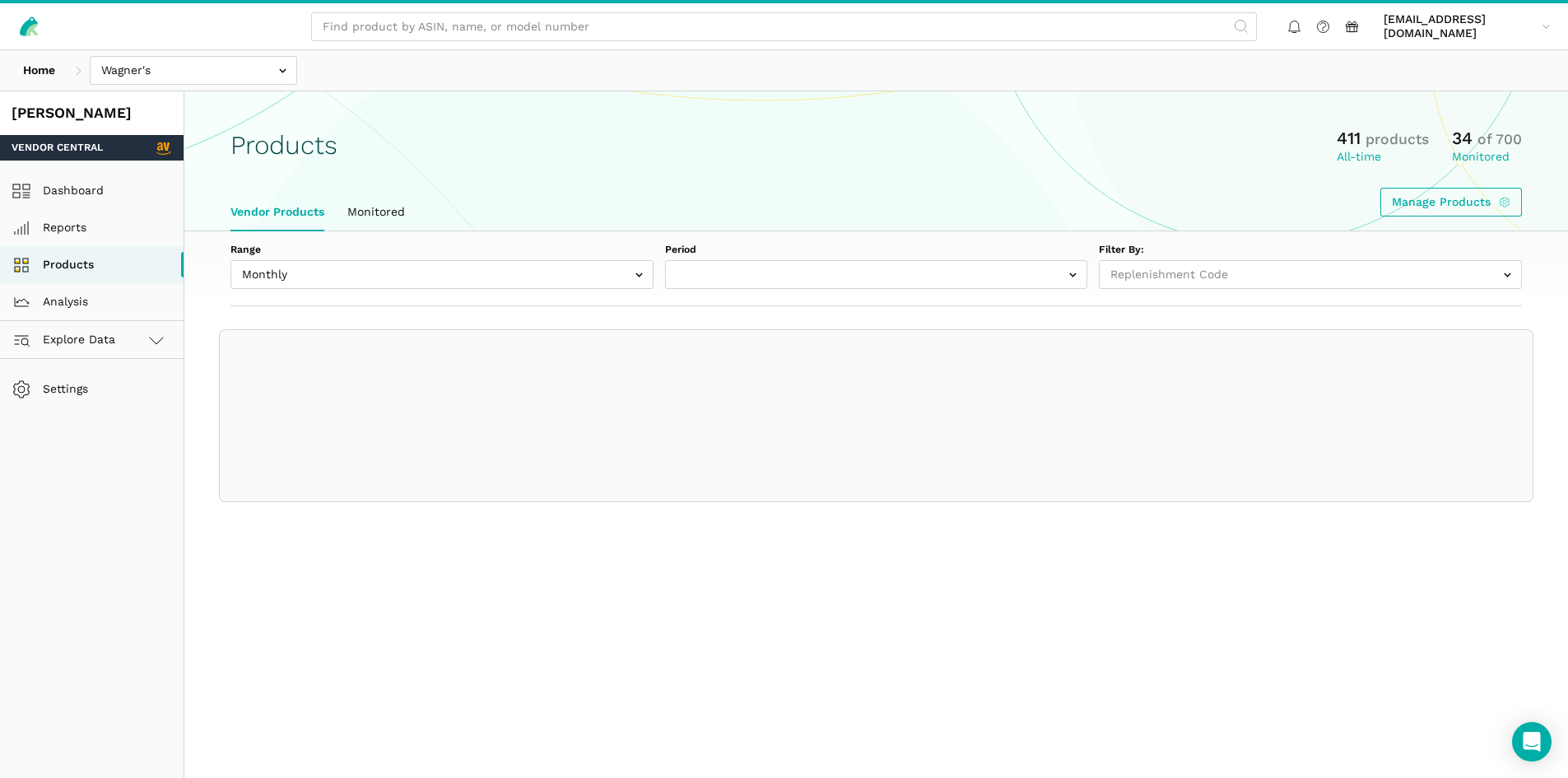
select select
select select "Monthly|[DATE]"
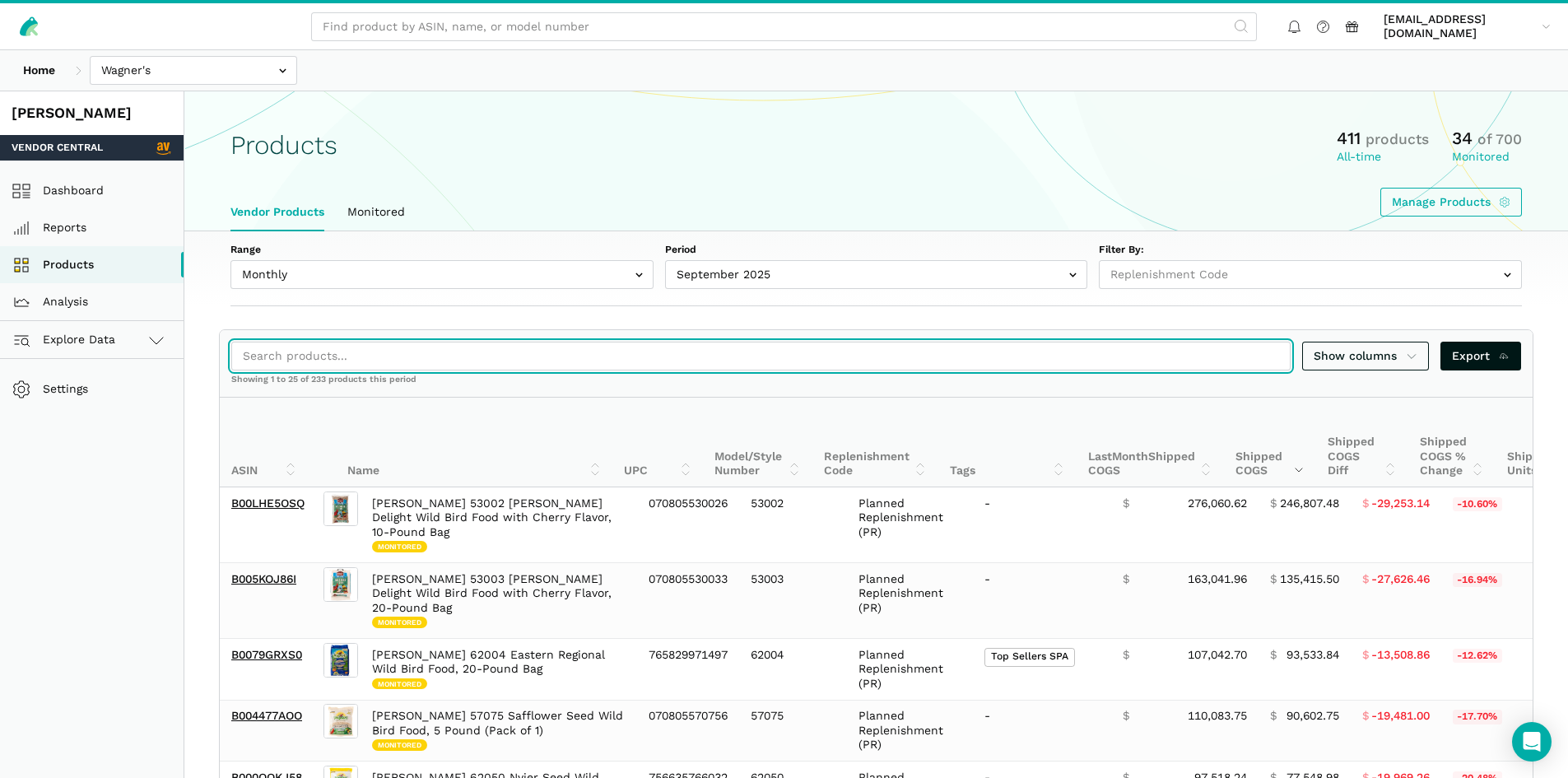
drag, startPoint x: 489, startPoint y: 349, endPoint x: 481, endPoint y: 342, distance: 10.6
click at [489, 349] on input "search" at bounding box center [761, 356] width 1059 height 29
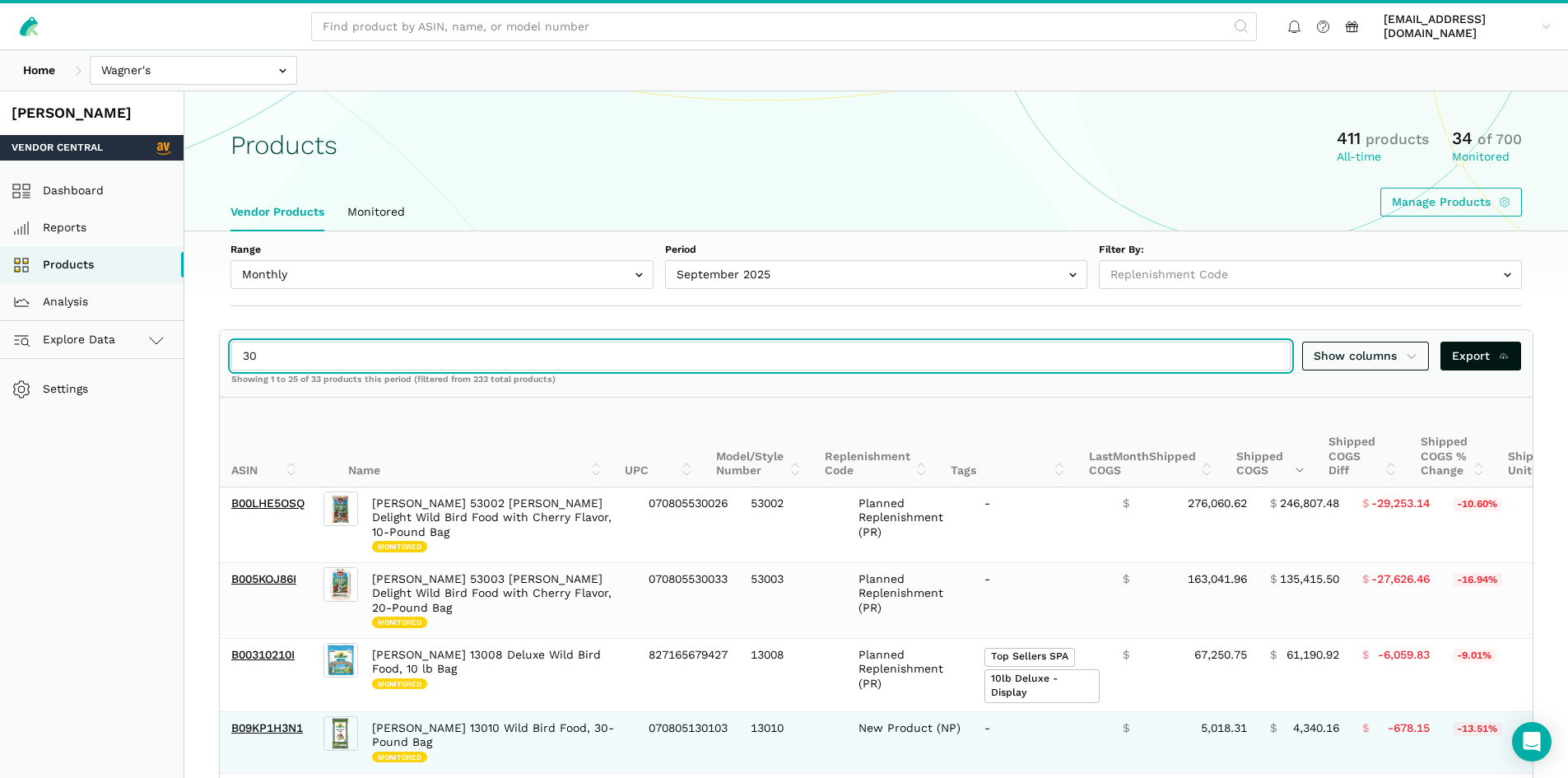
type input "30"
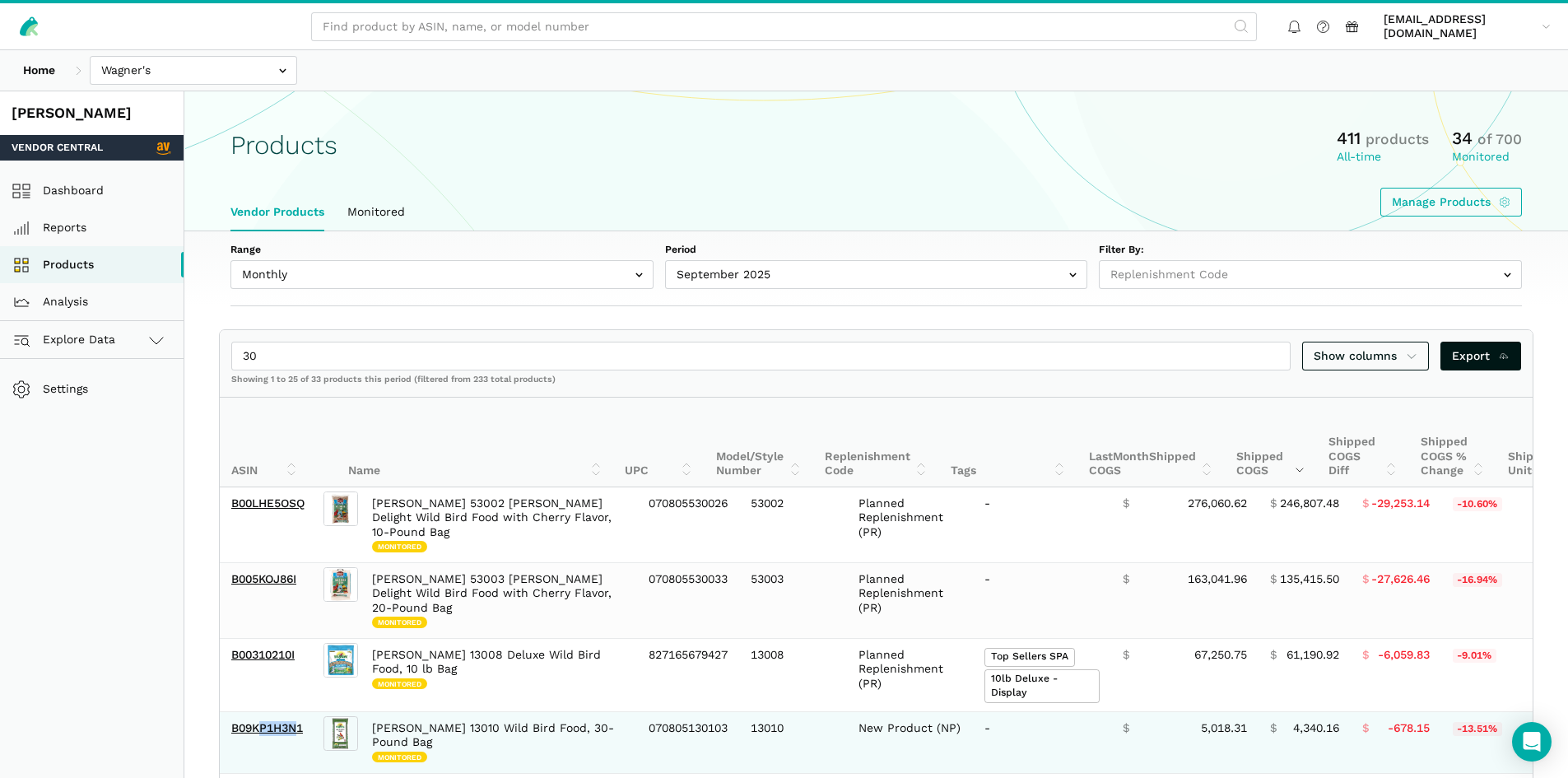
drag, startPoint x: 302, startPoint y: 707, endPoint x: 263, endPoint y: 710, distance: 39.1
click at [263, 712] on td "B09KP1H3N1" at bounding box center [269, 743] width 100 height 62
drag, startPoint x: 314, startPoint y: 710, endPoint x: 229, endPoint y: 705, distance: 85.1
click at [229, 712] on td "B09KP1H3N1" at bounding box center [269, 743] width 100 height 62
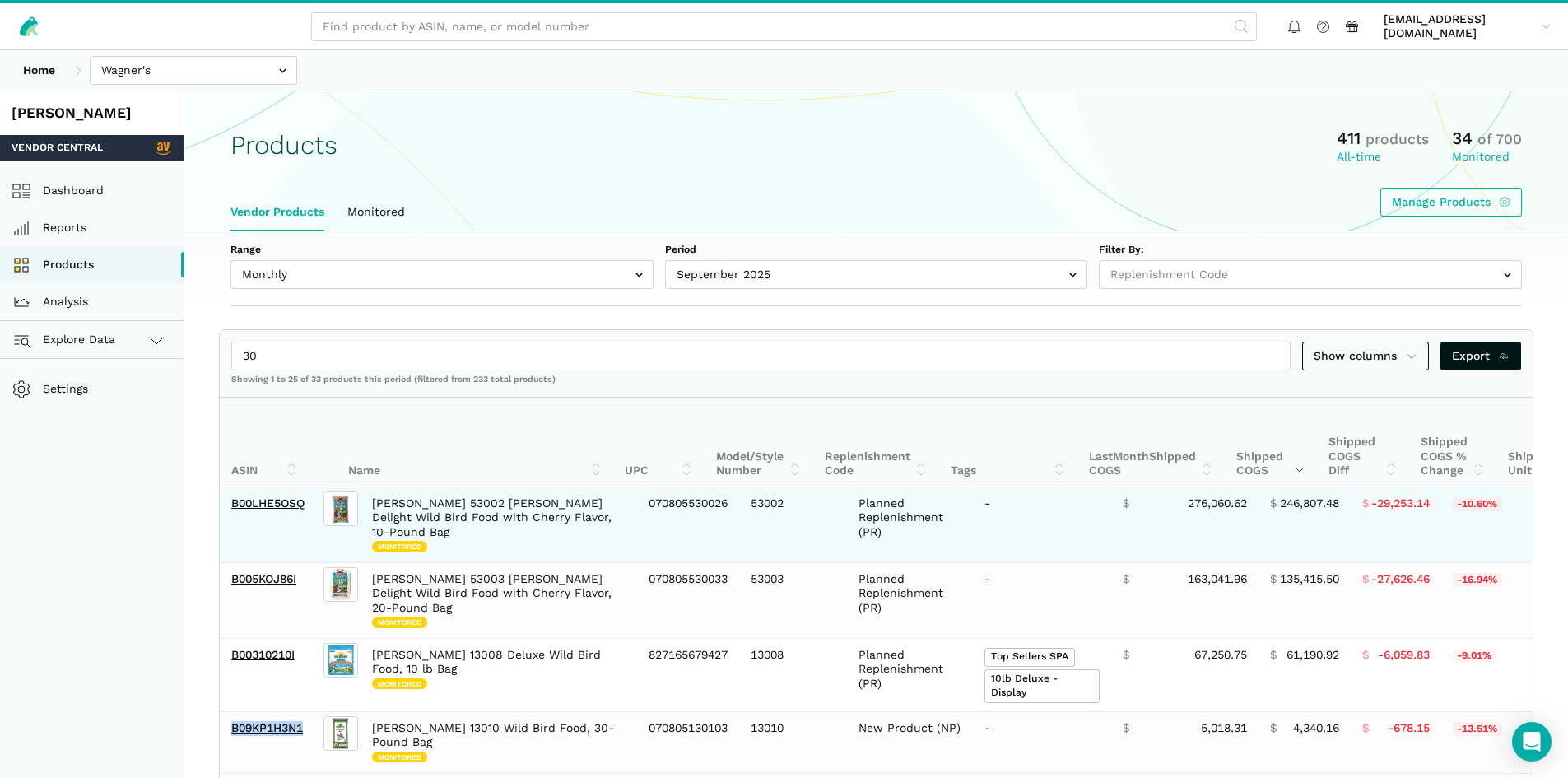
copy link "B09KP1H3N1"
